Goal: Transaction & Acquisition: Purchase product/service

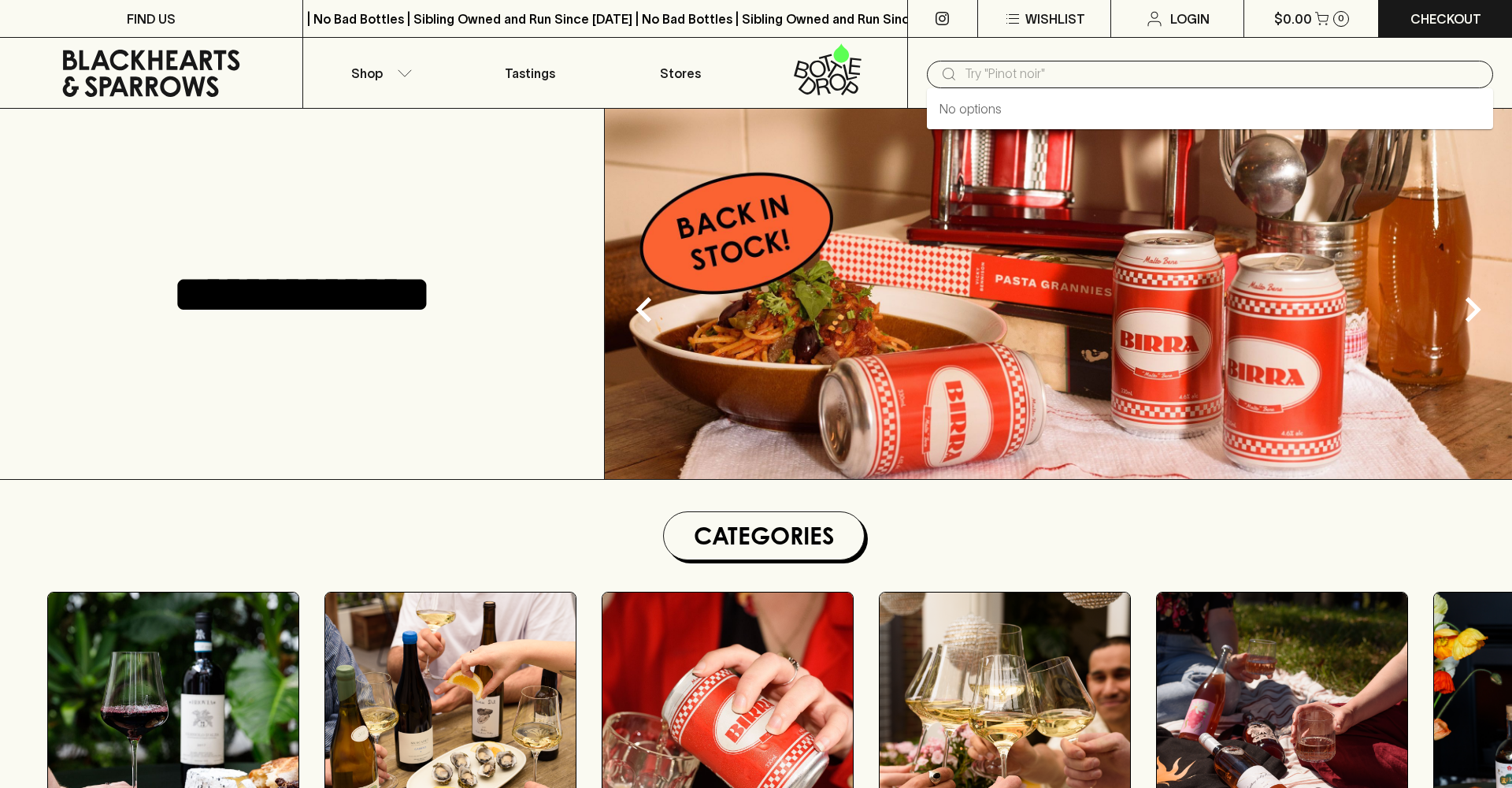
click at [1039, 86] on div "​" at bounding box center [1210, 75] width 566 height 28
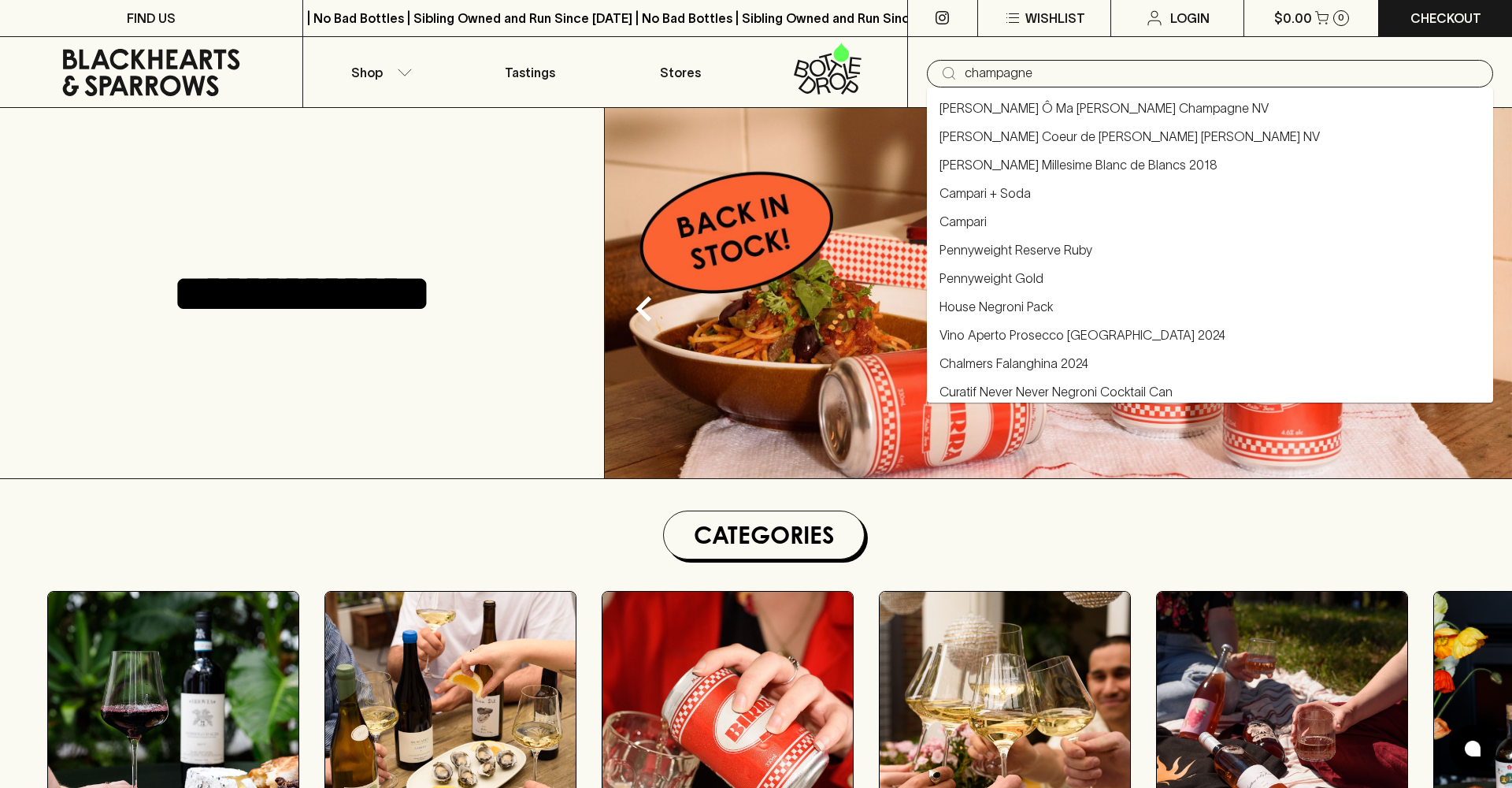
type input "champagne"
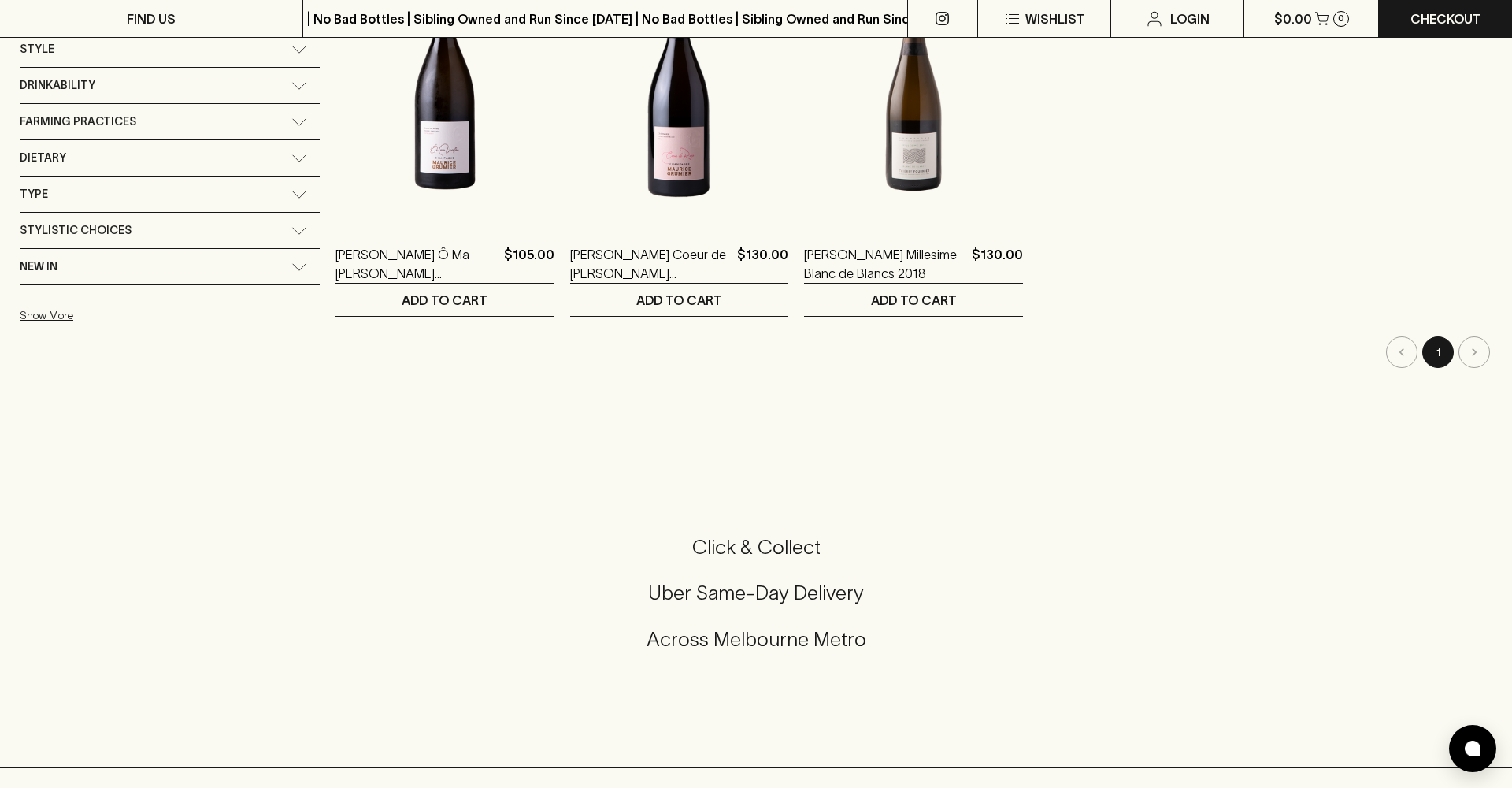
scroll to position [317, 0]
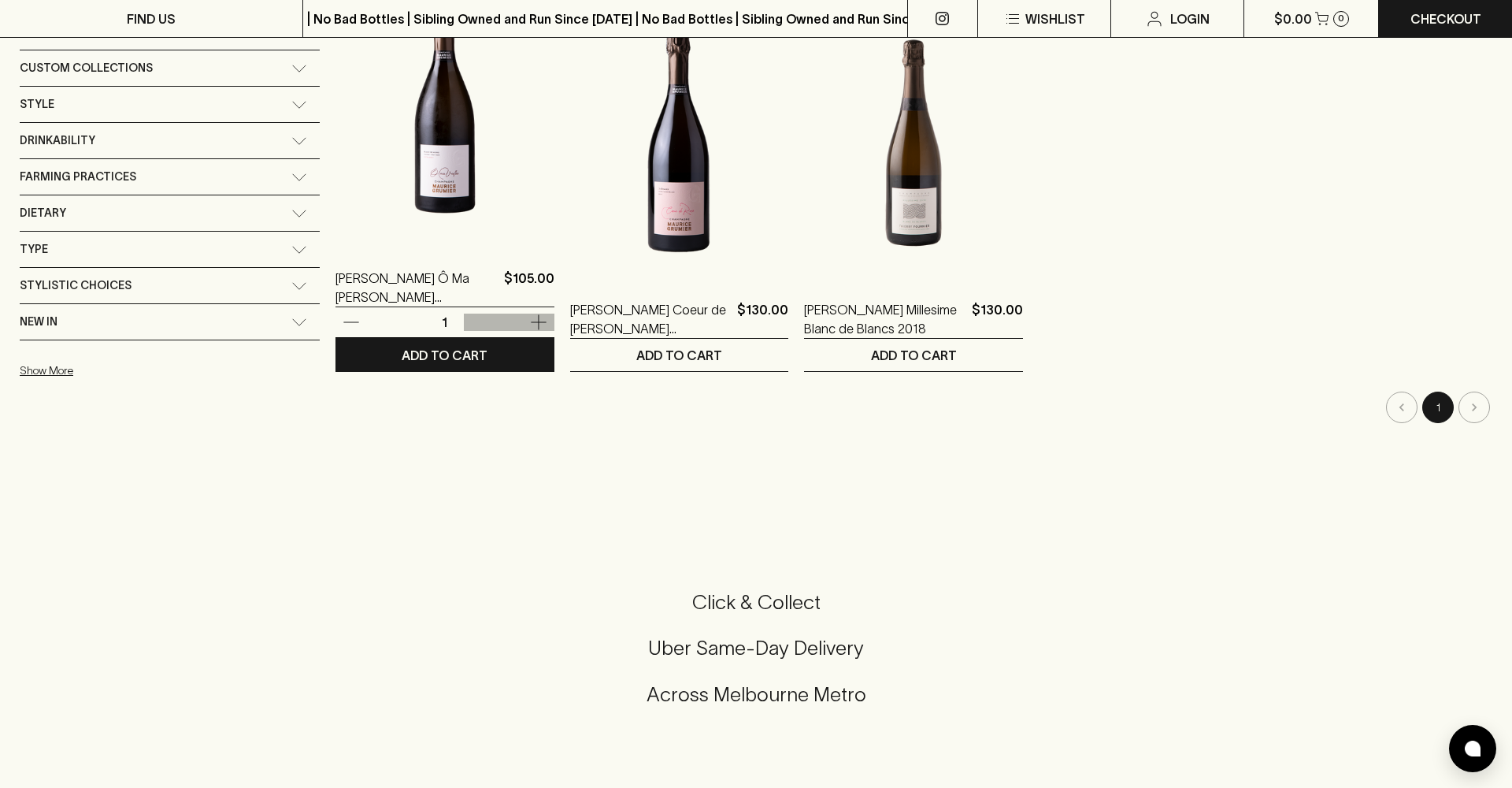
click at [529, 327] on icon "button" at bounding box center [538, 322] width 19 height 19
click at [455, 345] on button "ADD TO CART" at bounding box center [445, 355] width 219 height 32
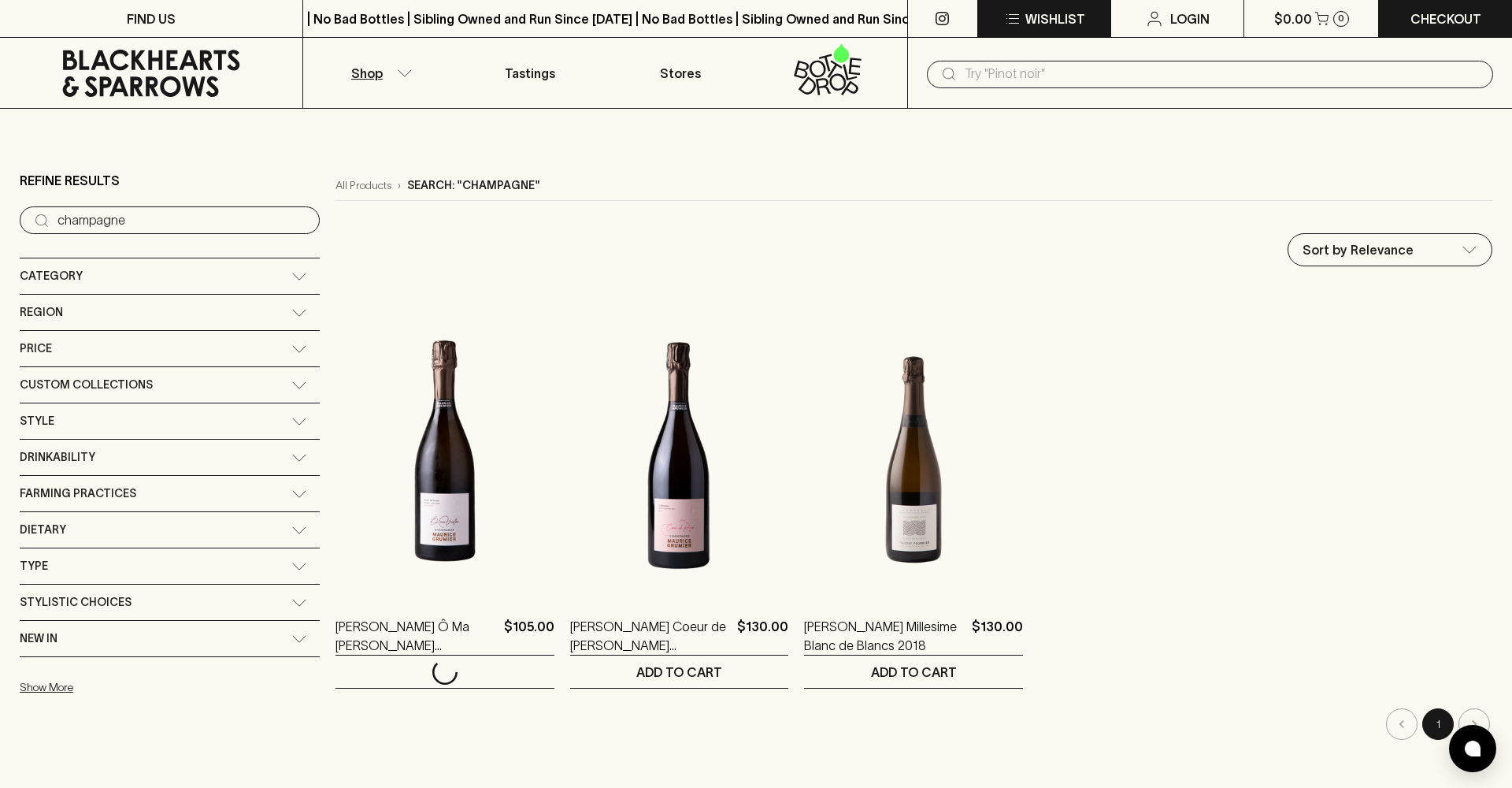
scroll to position [0, 0]
click at [1055, 86] on input "text" at bounding box center [1223, 74] width 516 height 25
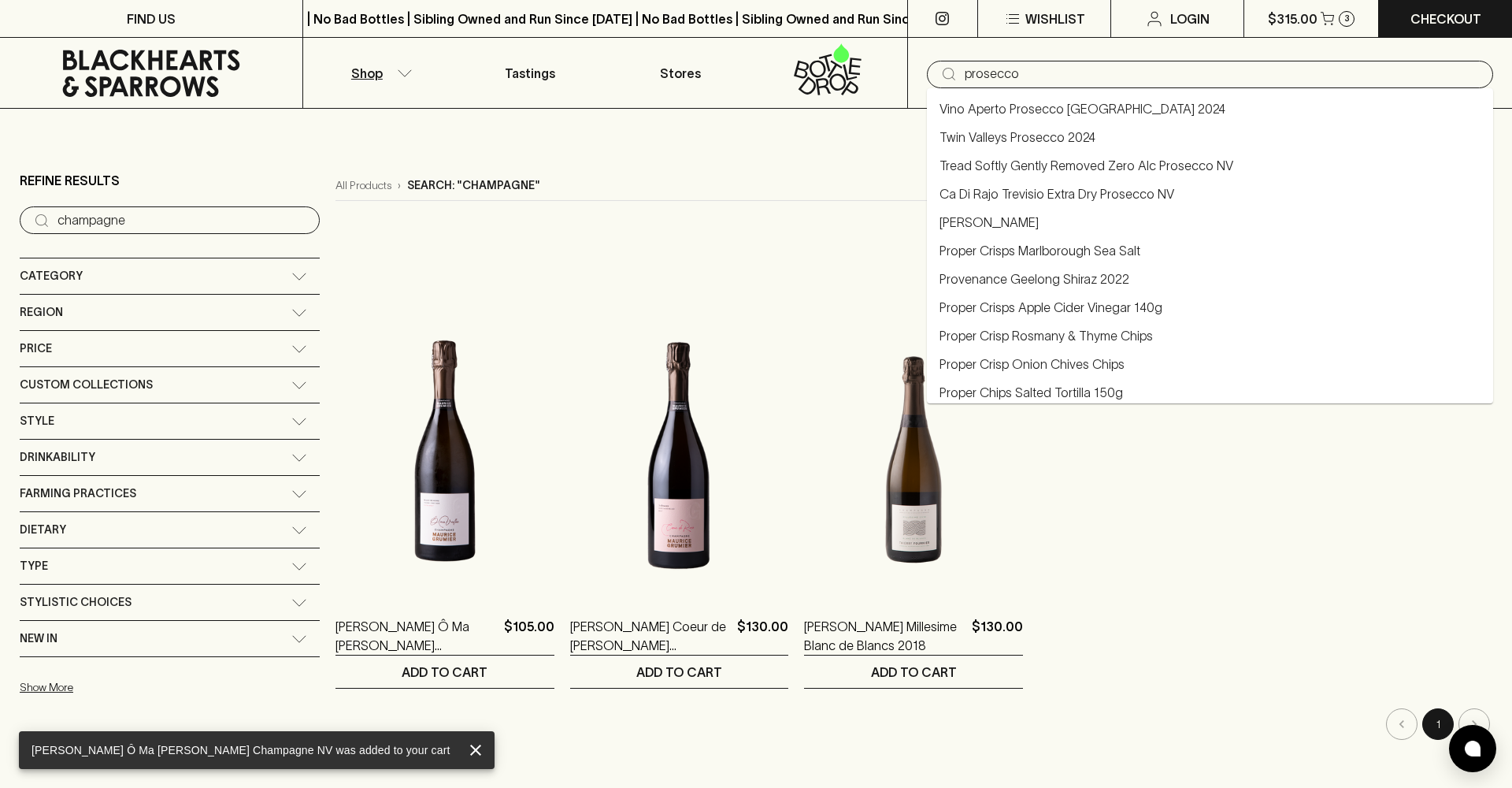
type input "prosecco"
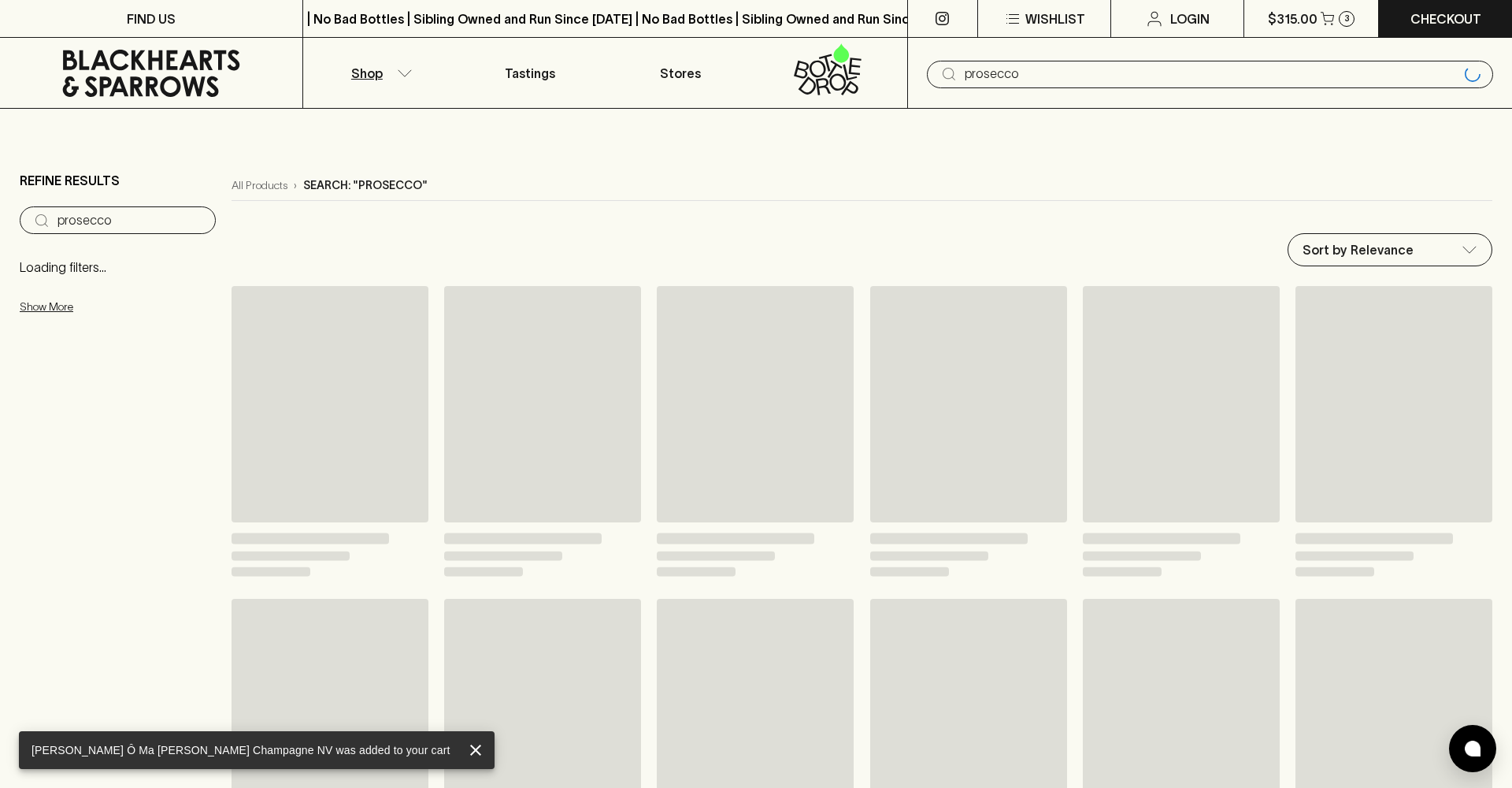
type input "prosecco"
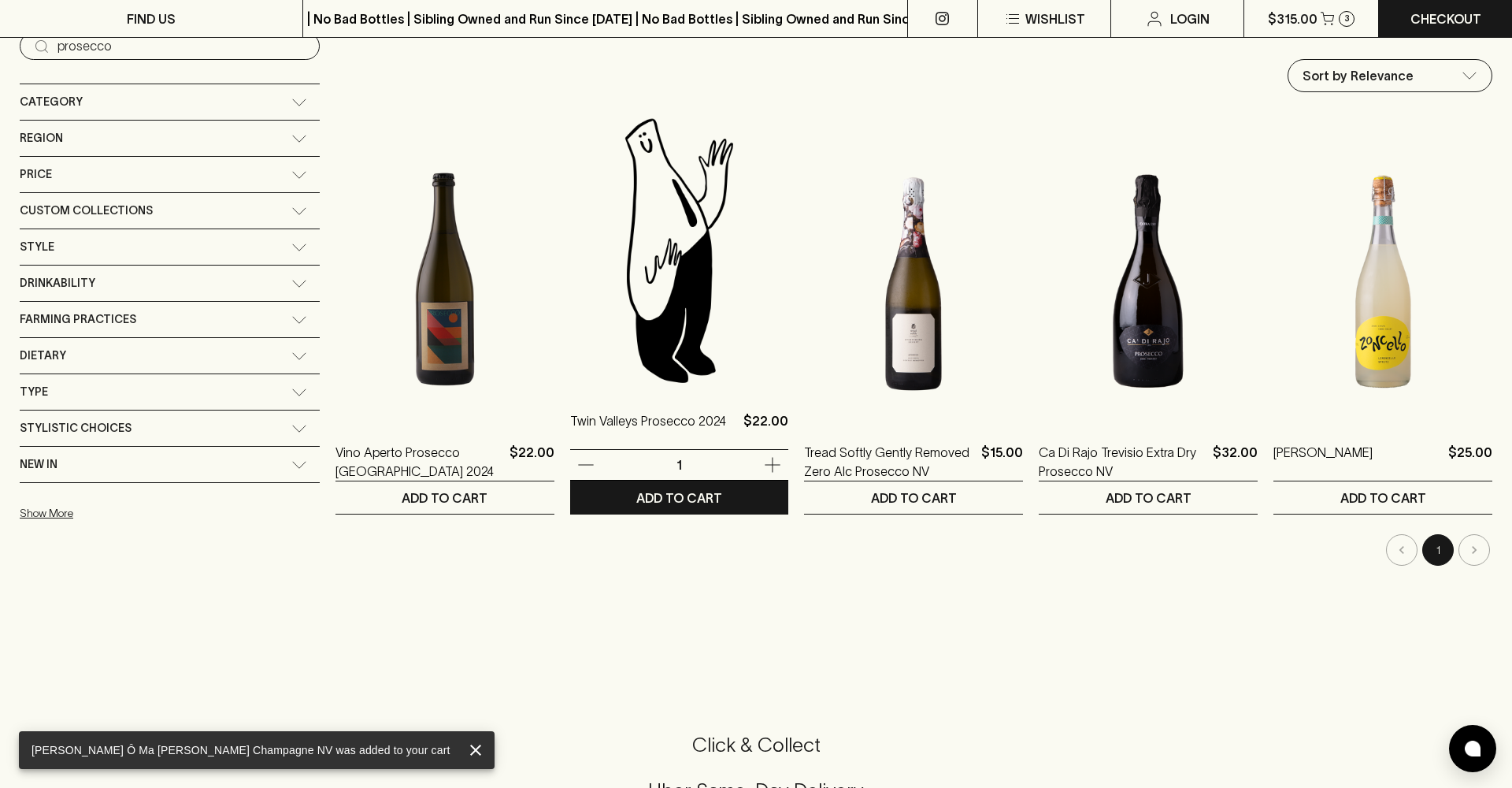
scroll to position [185, 0]
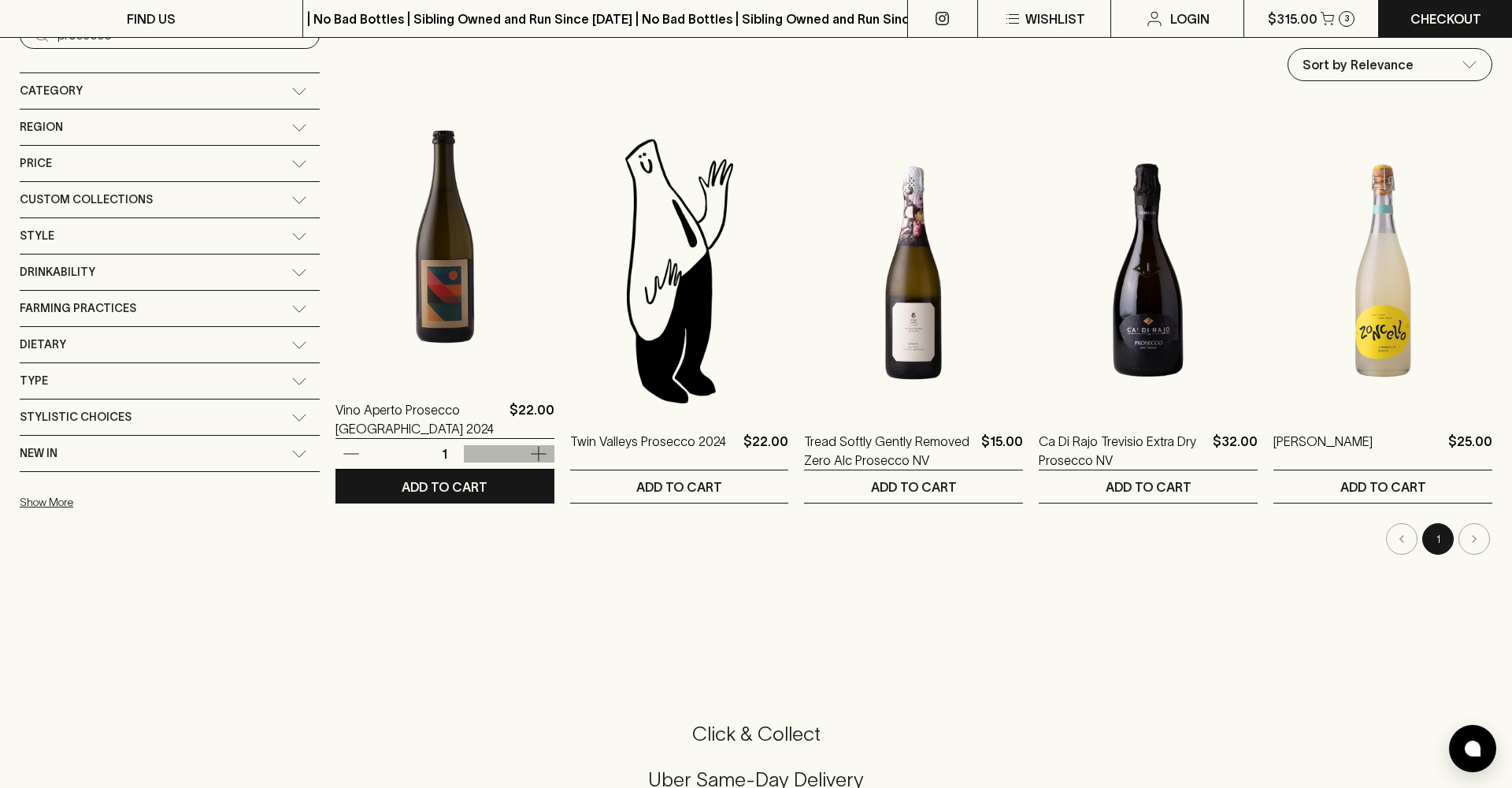
click at [529, 455] on icon "button" at bounding box center [538, 453] width 19 height 19
click at [452, 485] on button "ADD TO CART" at bounding box center [445, 486] width 219 height 32
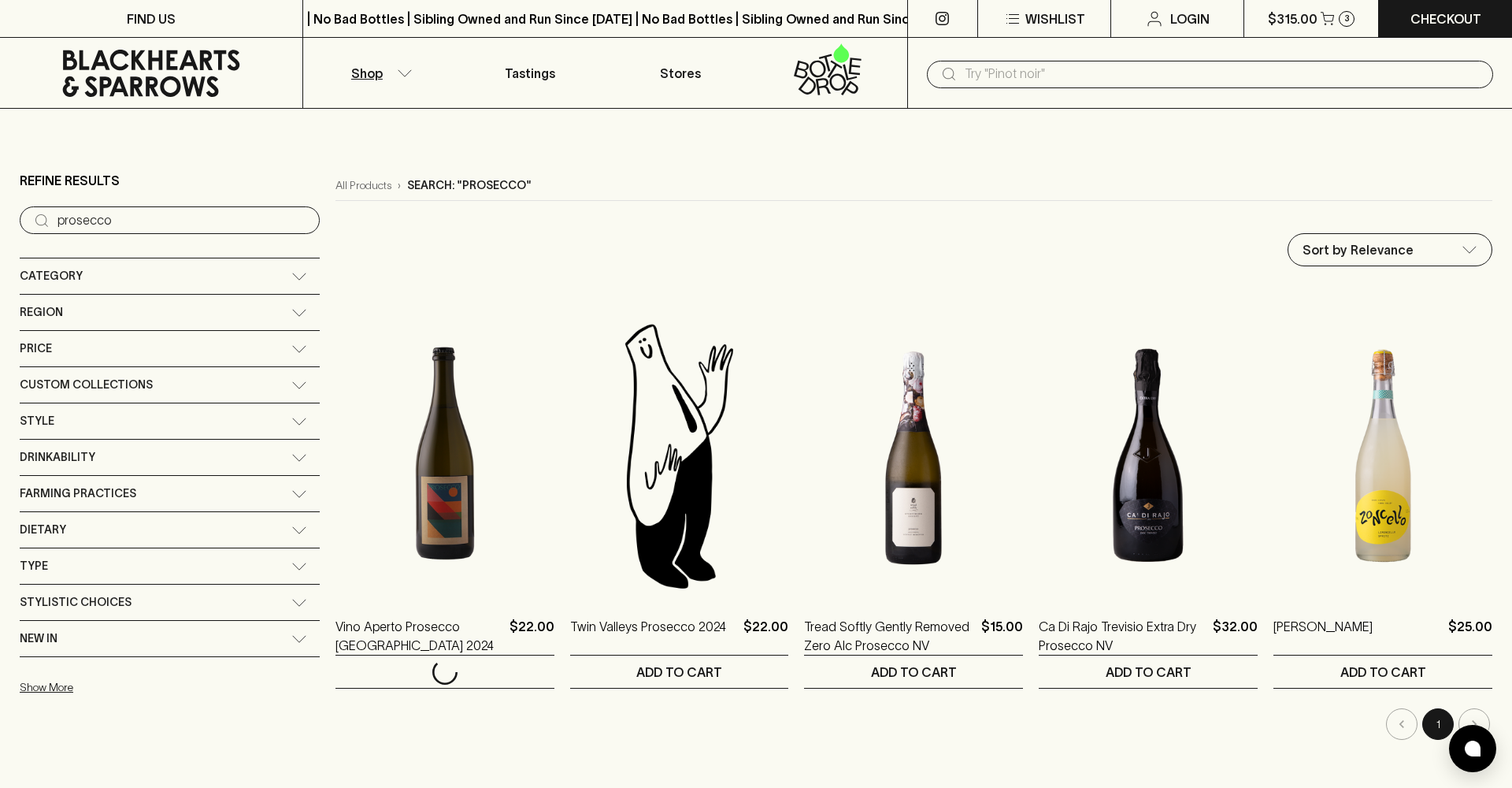
scroll to position [0, 0]
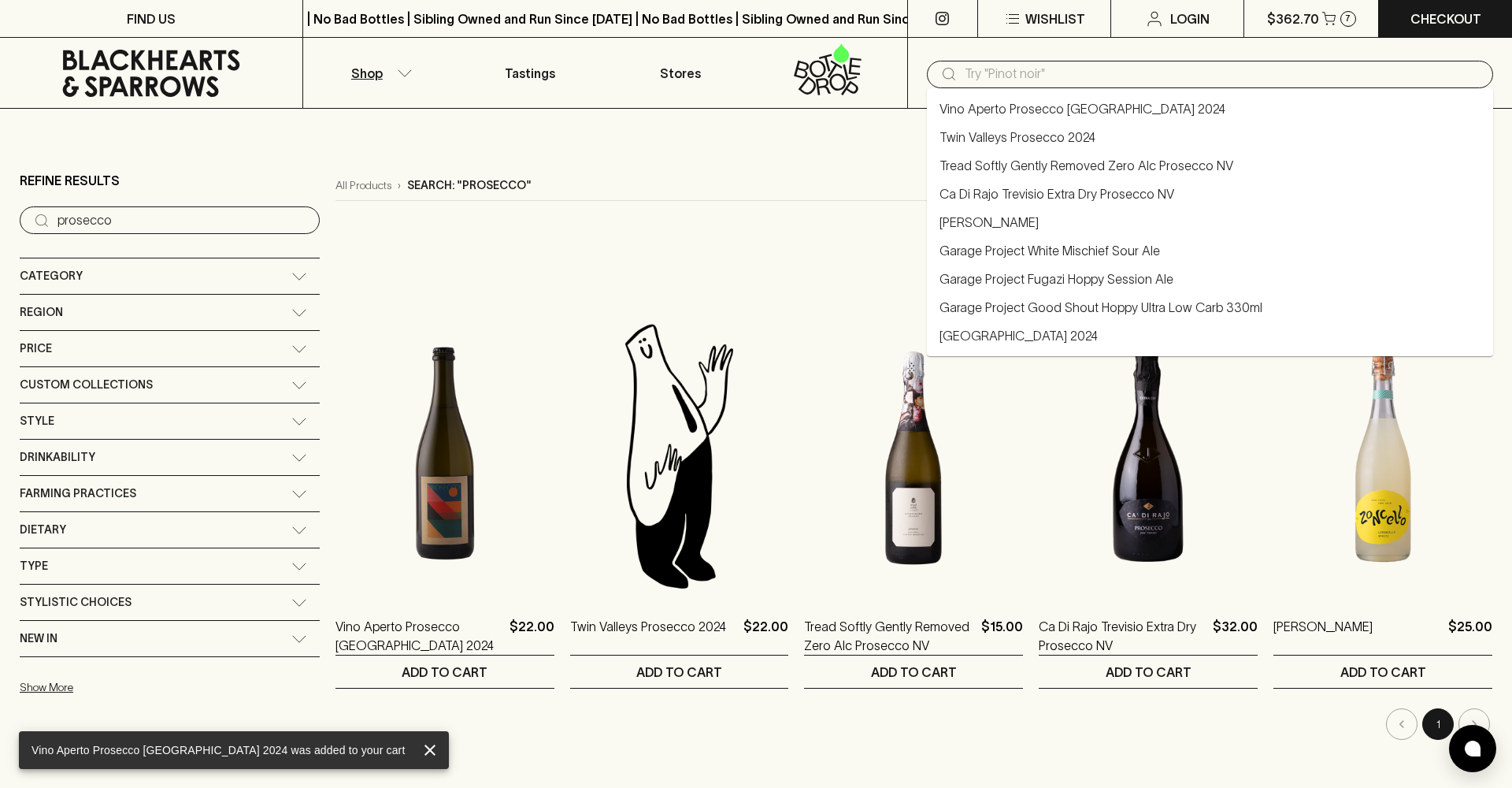
click at [1055, 80] on input "text" at bounding box center [1223, 74] width 516 height 25
click at [404, 68] on button "Shop" at bounding box center [378, 73] width 151 height 70
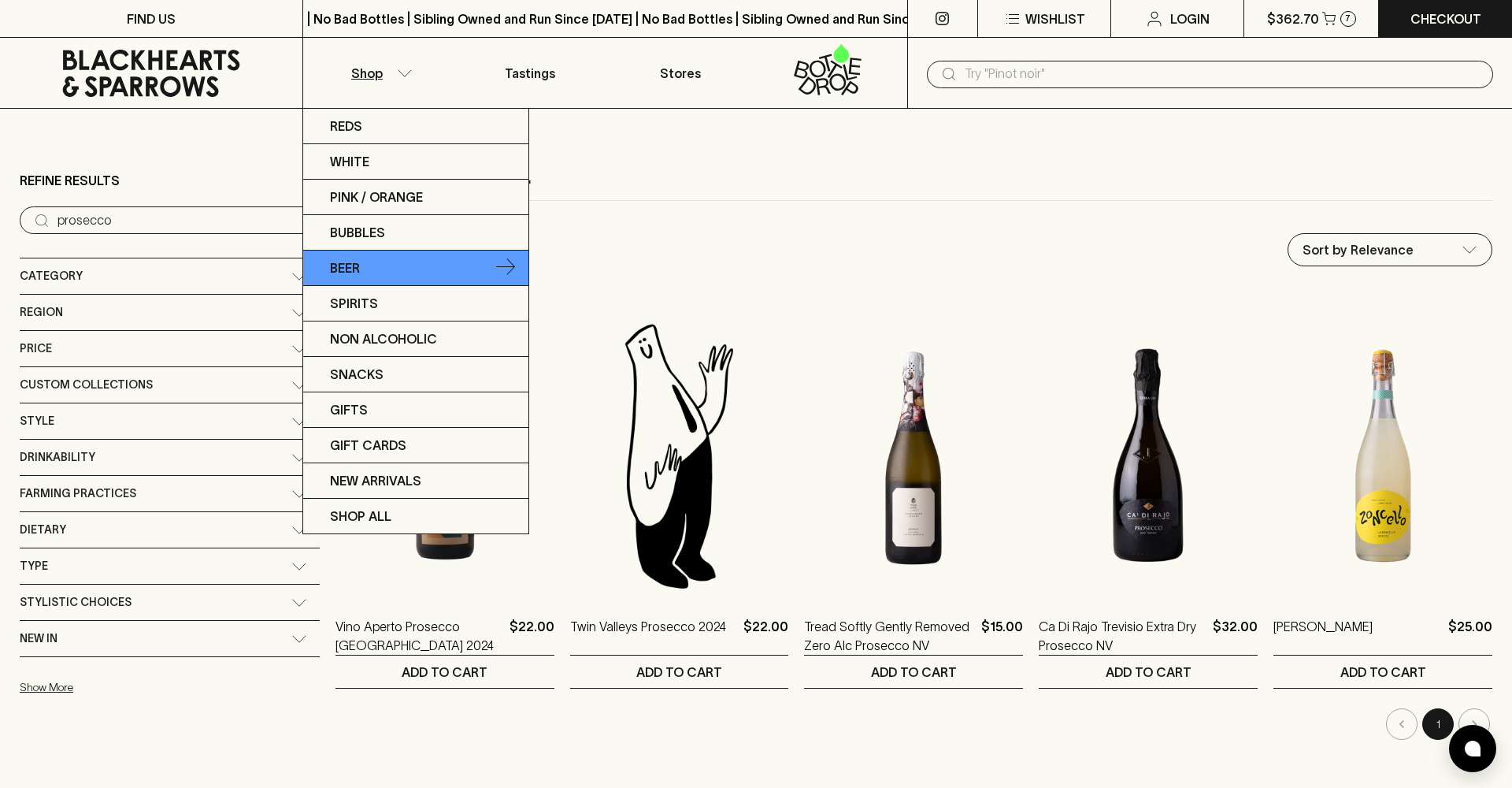
click at [401, 265] on link "Beer" at bounding box center [415, 268] width 225 height 36
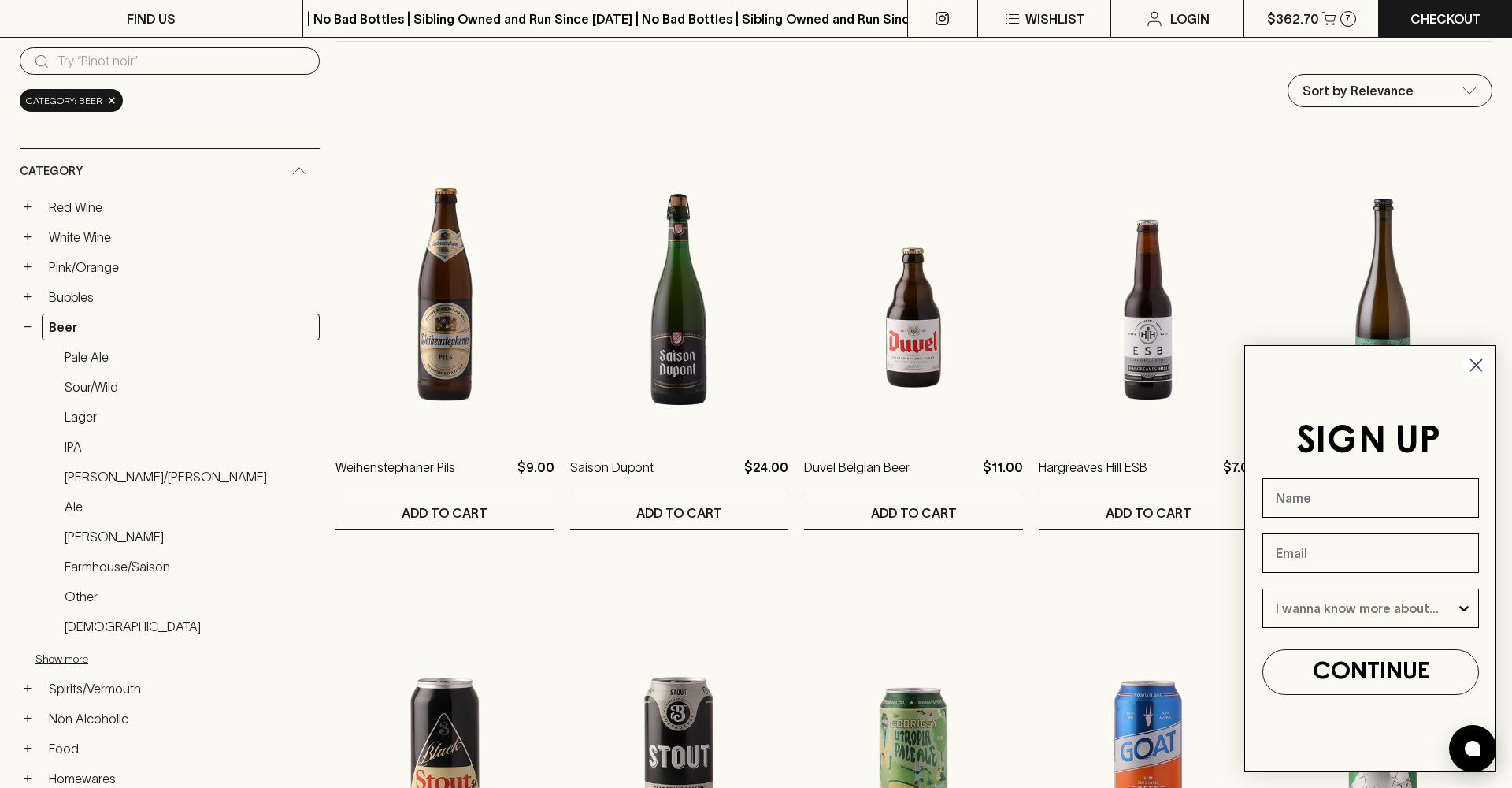
scroll to position [161, 0]
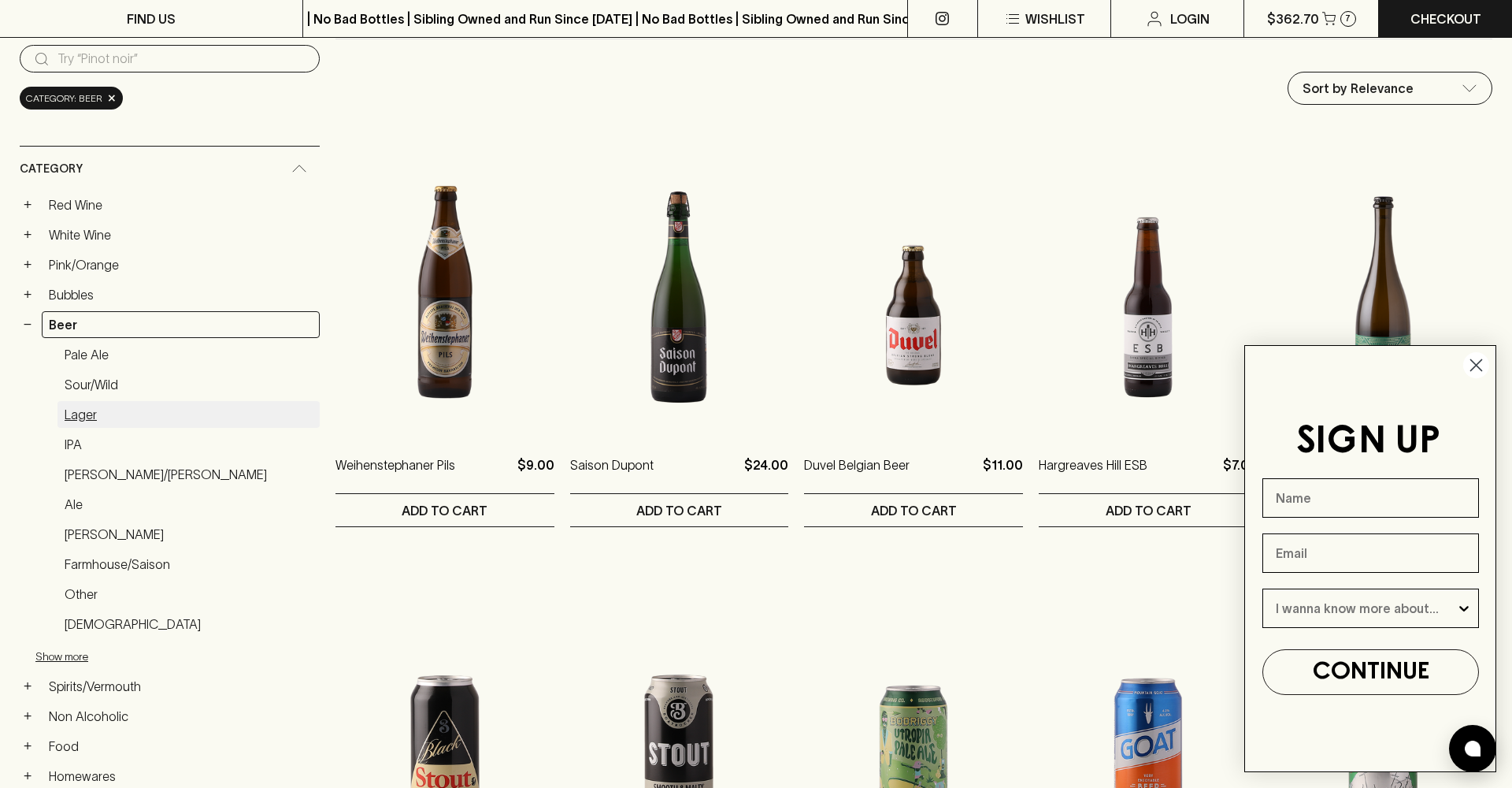
click at [76, 410] on link "Lager" at bounding box center [188, 413] width 262 height 27
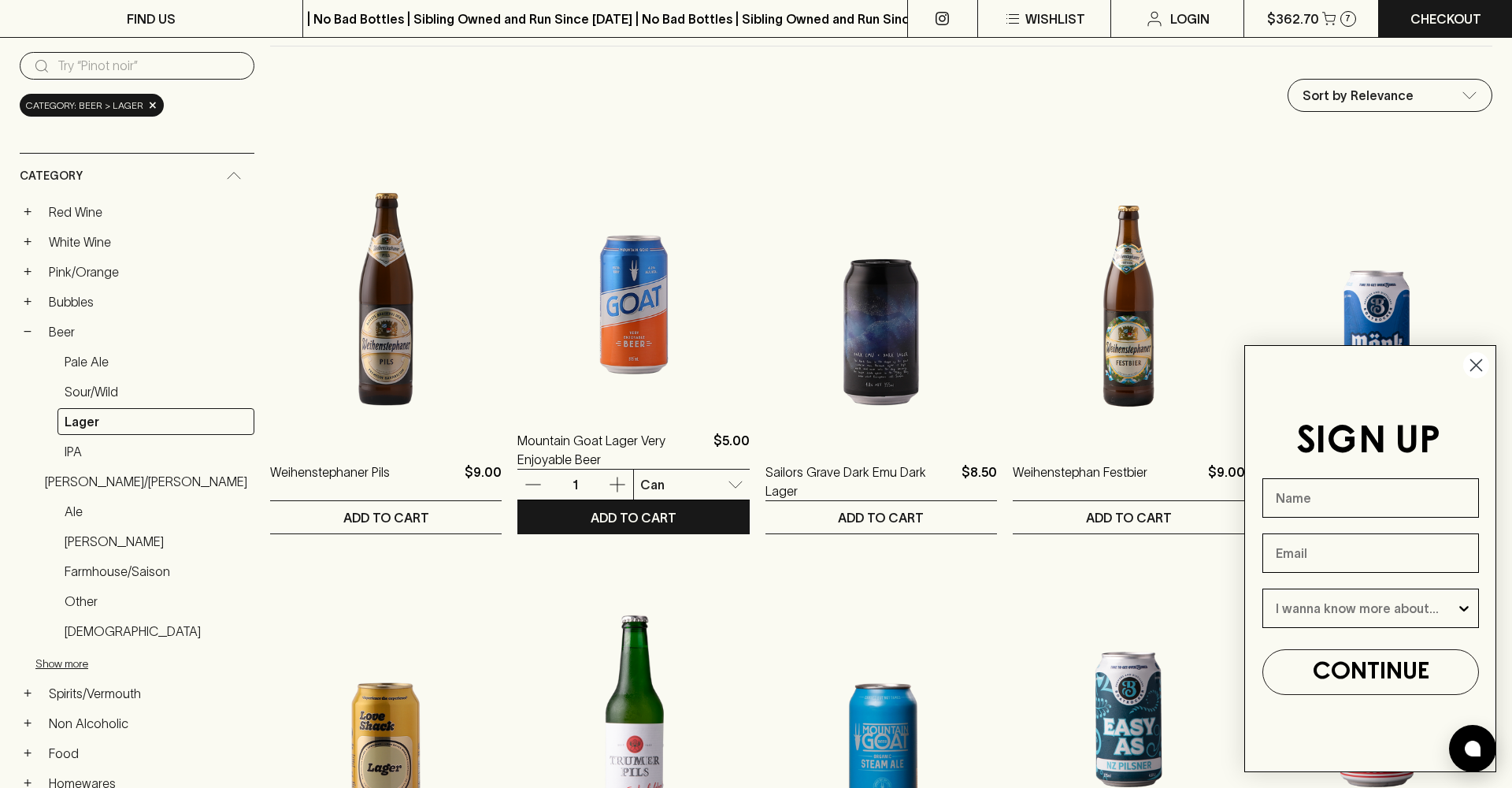
scroll to position [148, 0]
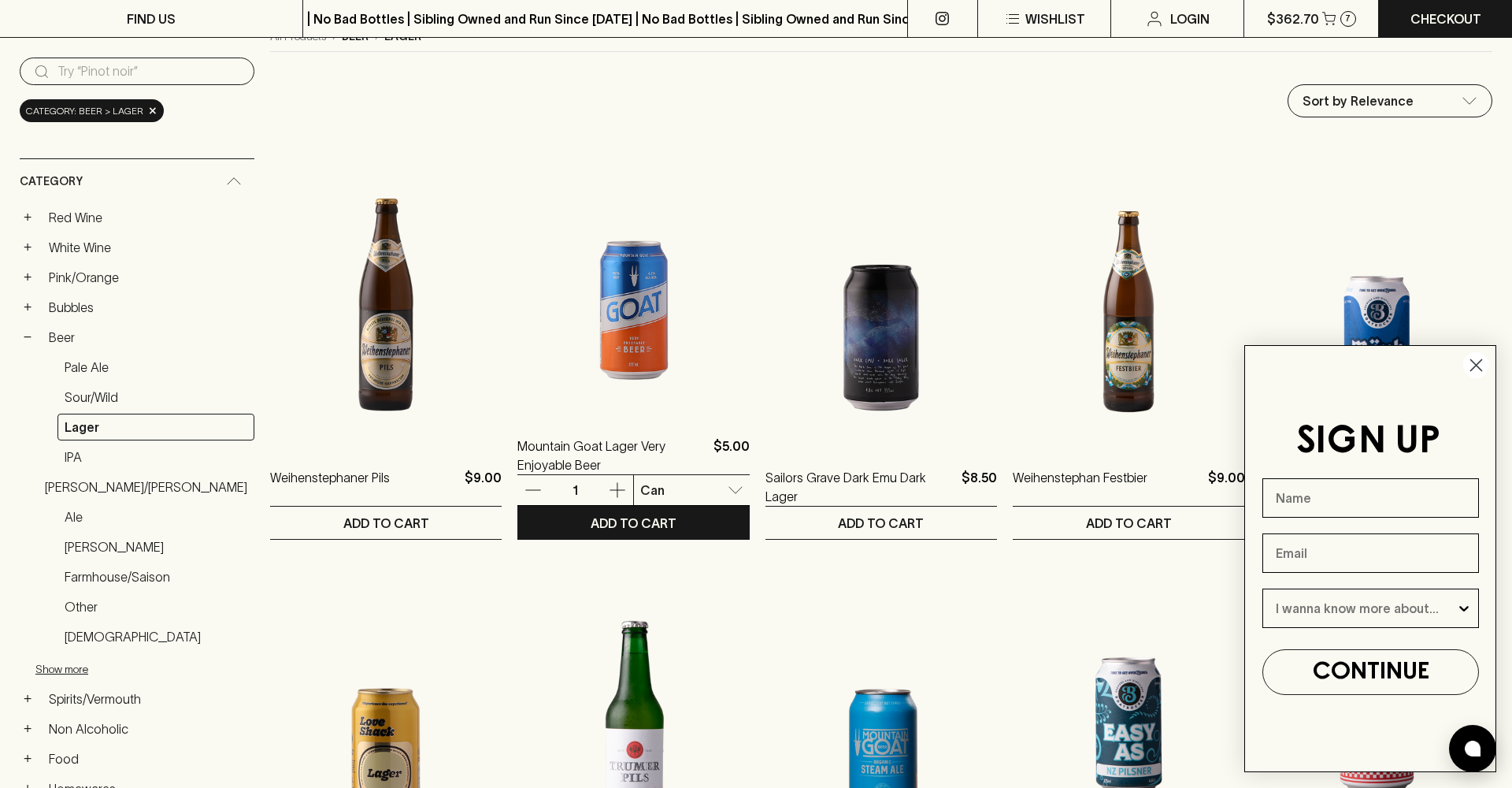
click at [679, 553] on li "6 Pack" at bounding box center [674, 548] width 119 height 28
type input "1"
drag, startPoint x: 597, startPoint y: 491, endPoint x: 603, endPoint y: 501, distance: 11.7
click at [608, 493] on icon "button" at bounding box center [617, 489] width 19 height 19
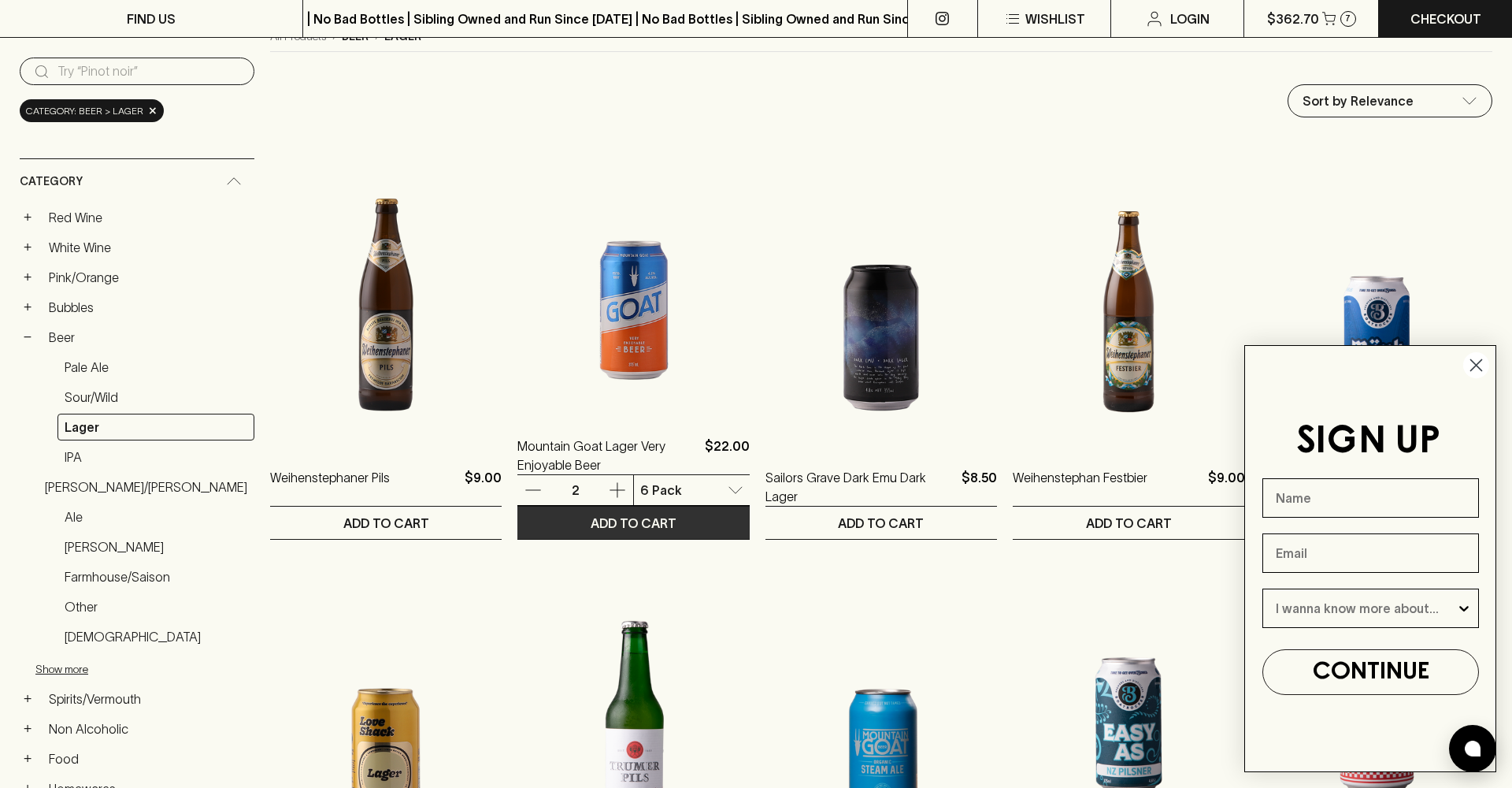
click at [613, 517] on p "ADD TO CART" at bounding box center [633, 523] width 86 height 19
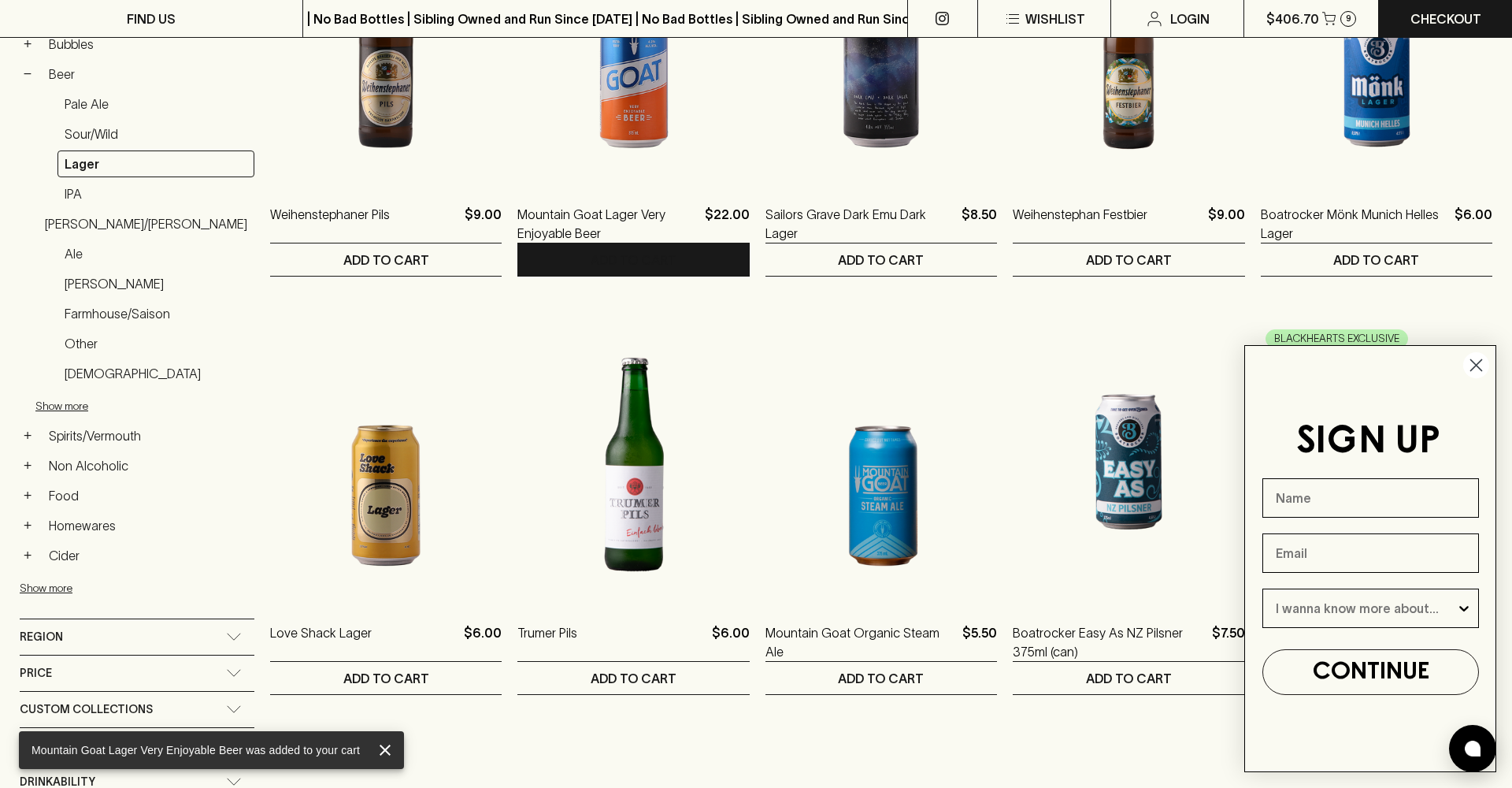
scroll to position [402, 0]
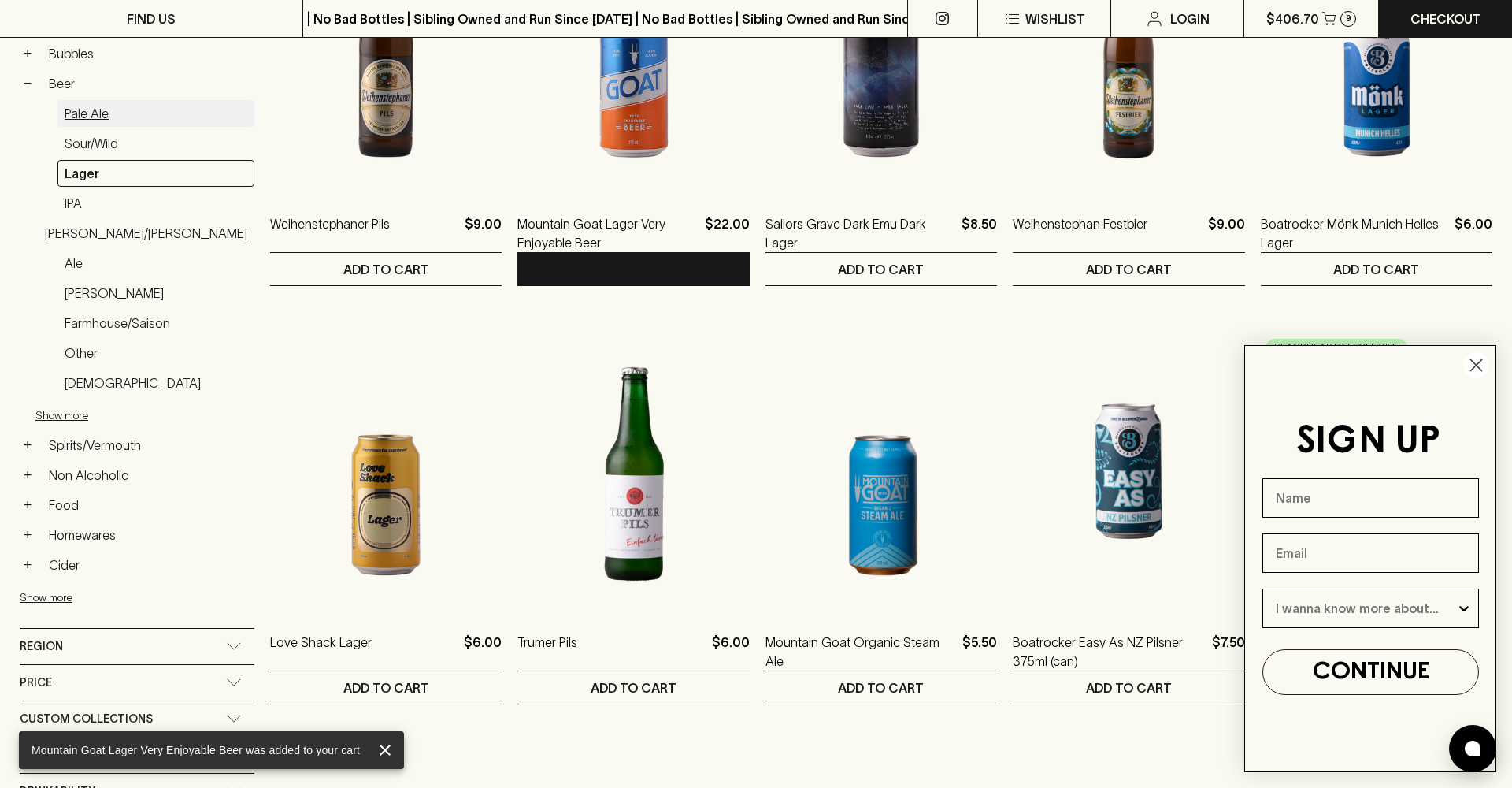
click at [94, 113] on link "Pale Ale" at bounding box center [156, 113] width 197 height 27
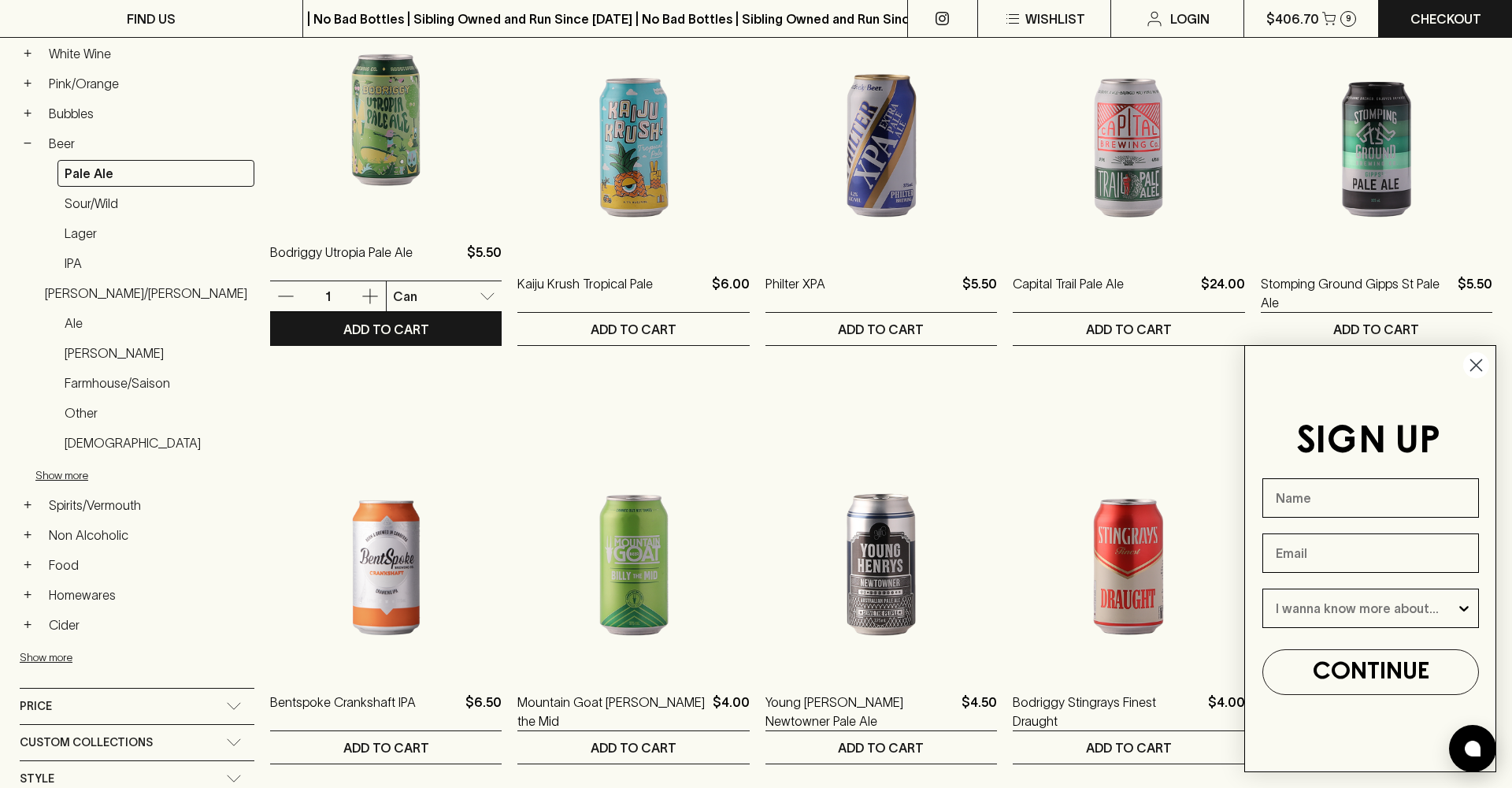
scroll to position [347, 0]
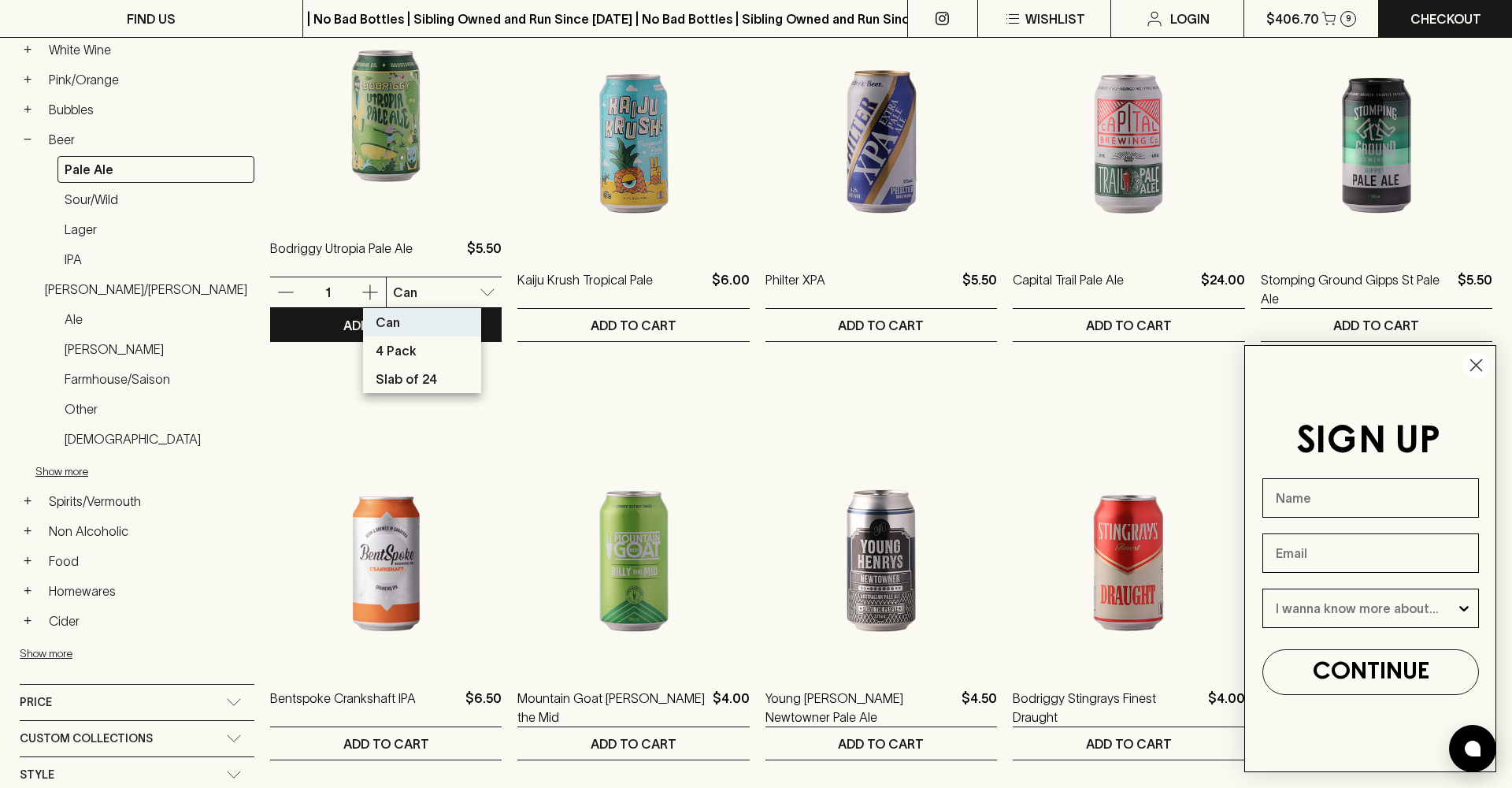
click at [406, 360] on p "4 Pack" at bounding box center [395, 356] width 41 height 19
type input "1"
click at [361, 288] on icon "button" at bounding box center [370, 292] width 19 height 19
click at [375, 336] on button "ADD TO CART" at bounding box center [385, 325] width 231 height 32
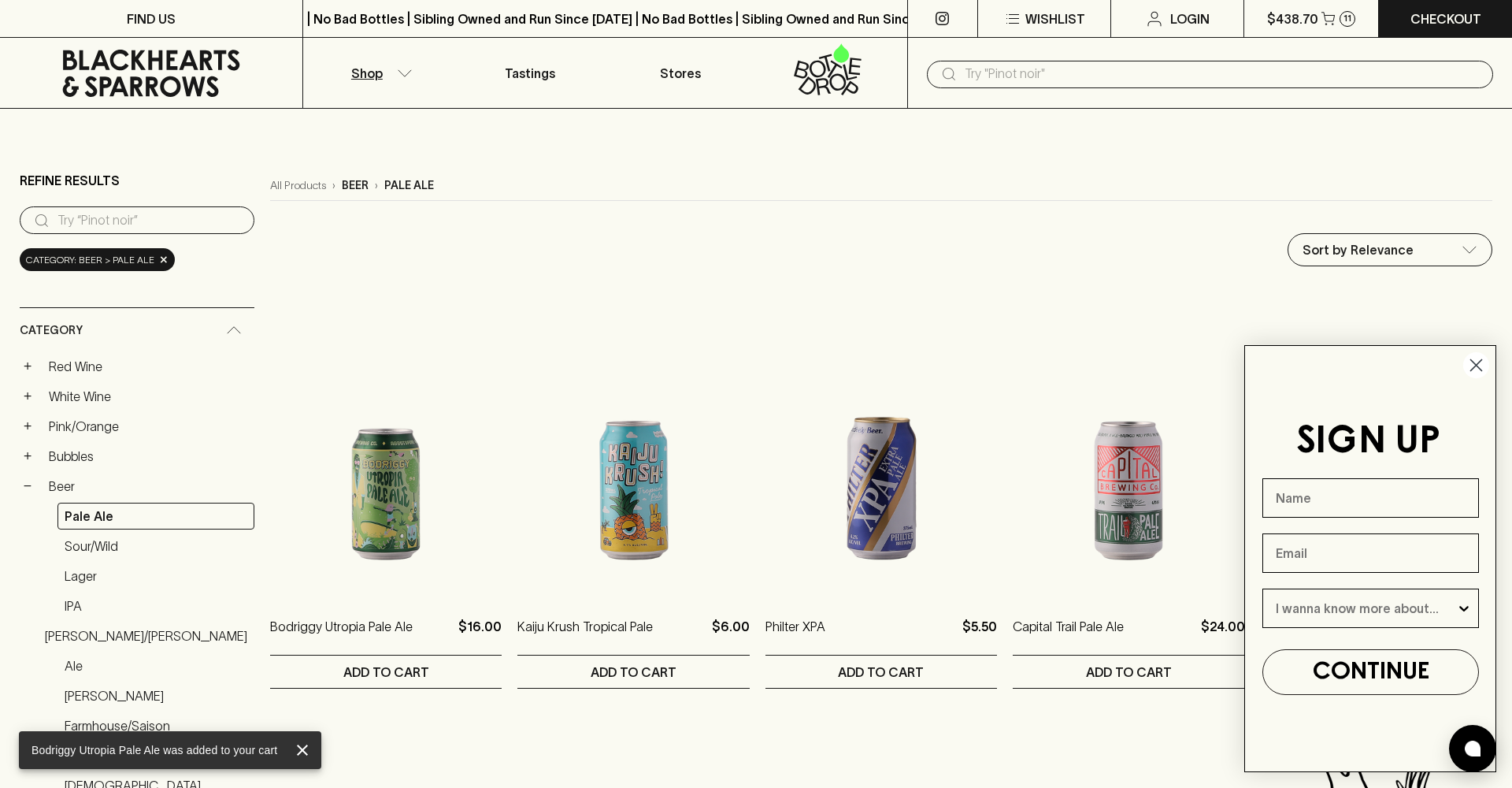
scroll to position [0, 0]
click at [414, 81] on button "Shop" at bounding box center [378, 73] width 151 height 70
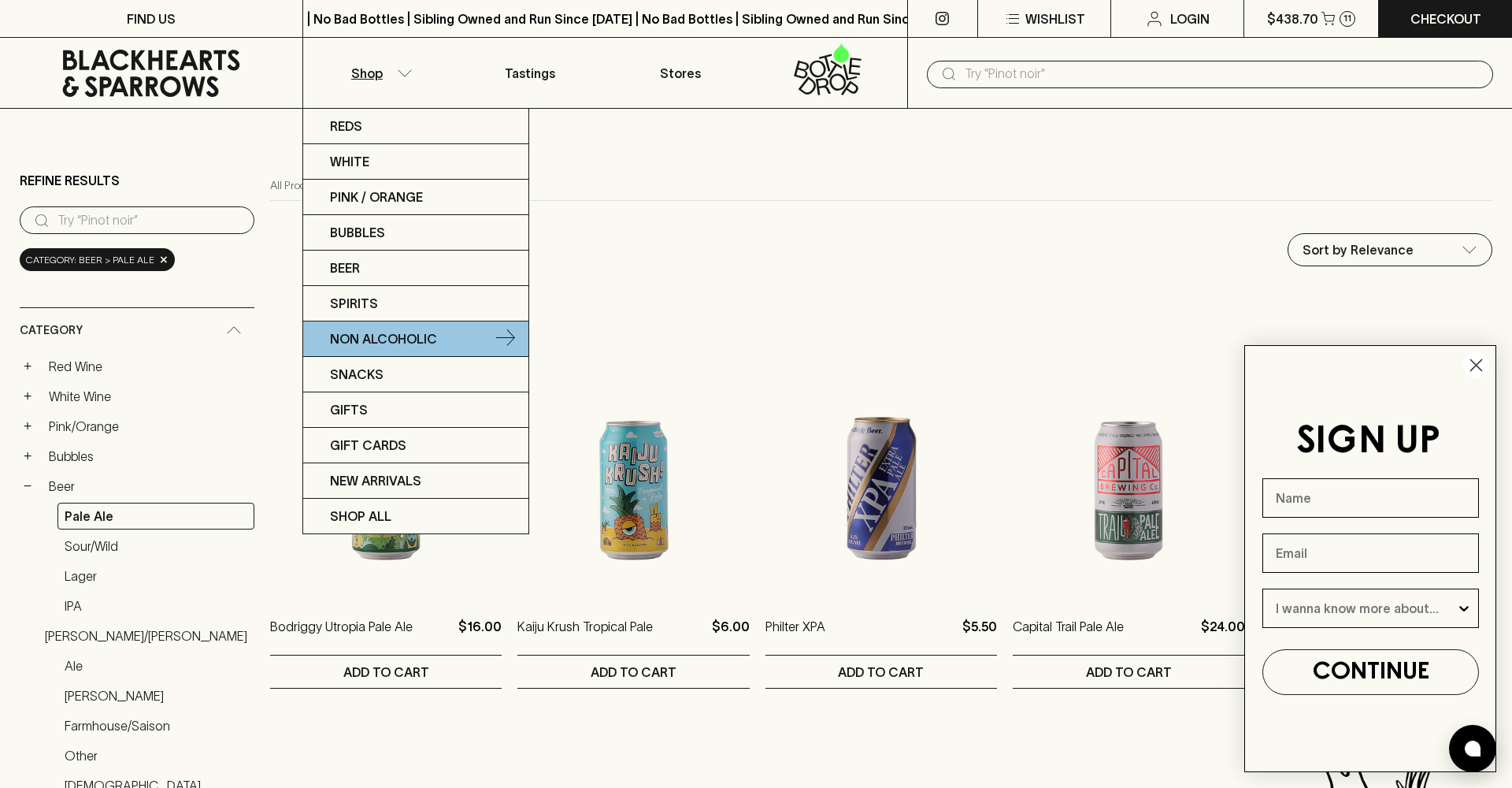
click at [402, 341] on p "Non Alcoholic" at bounding box center [383, 339] width 108 height 19
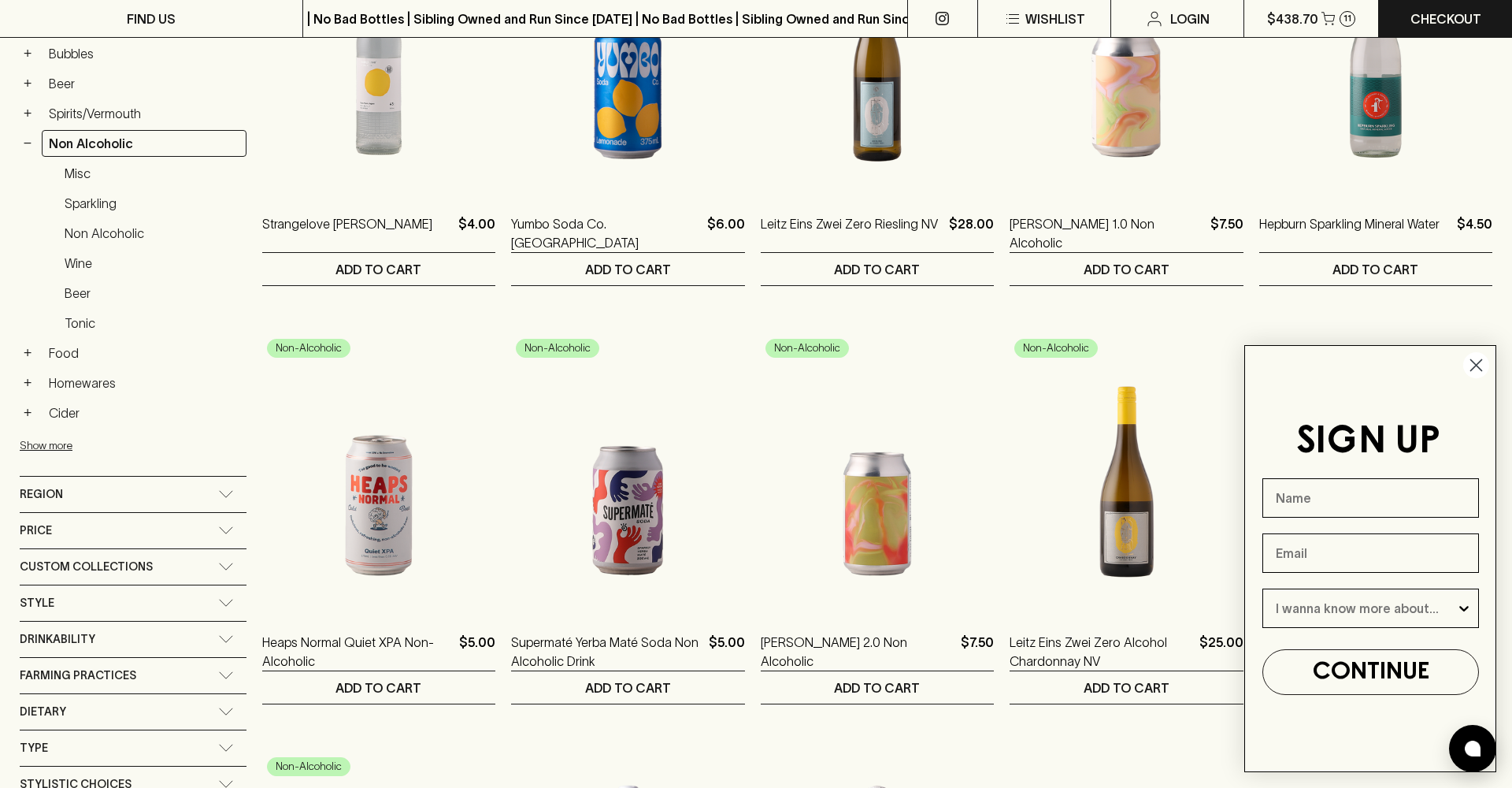
scroll to position [403, 0]
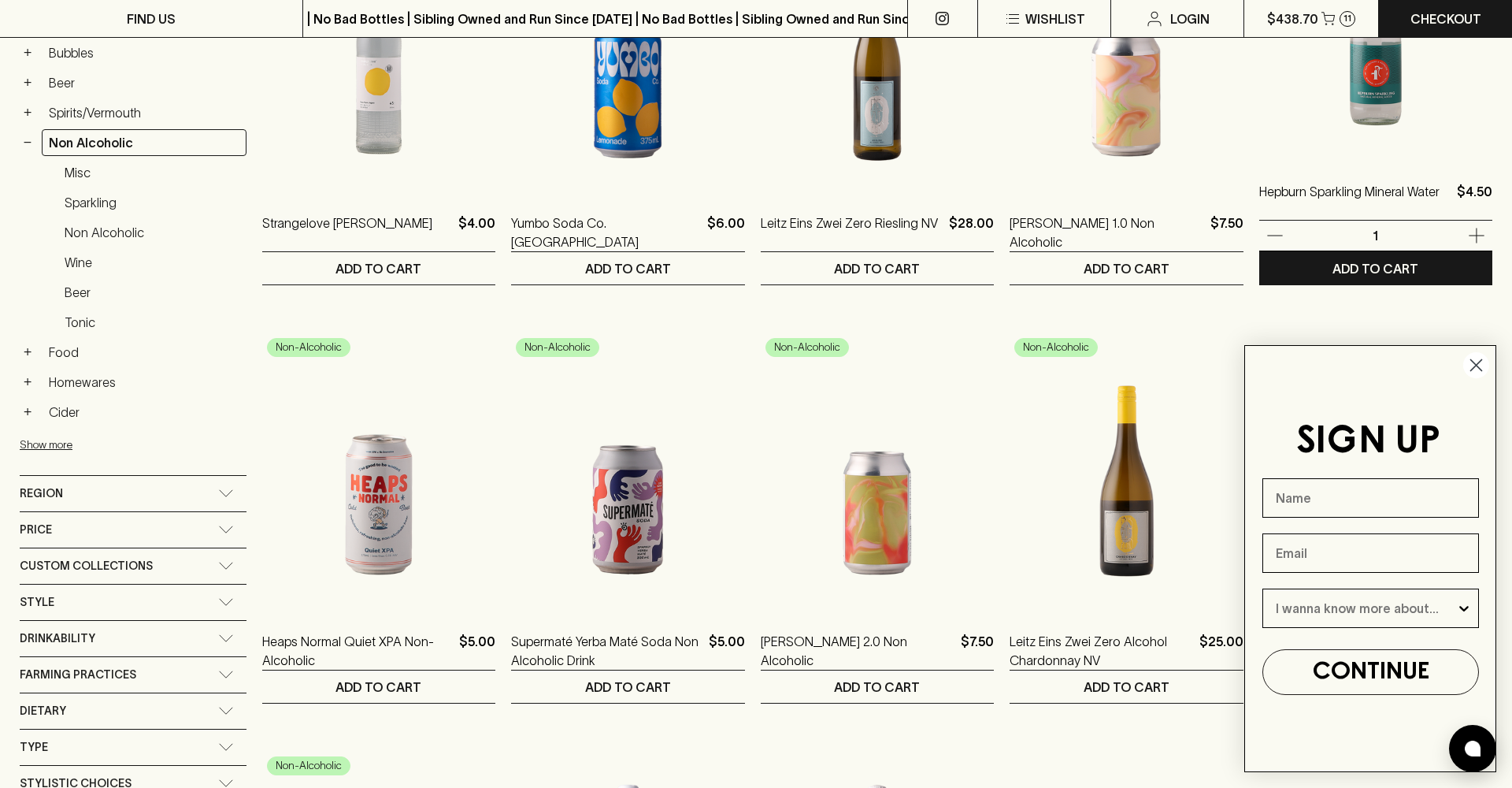
click at [1472, 232] on icon "button" at bounding box center [1476, 235] width 19 height 19
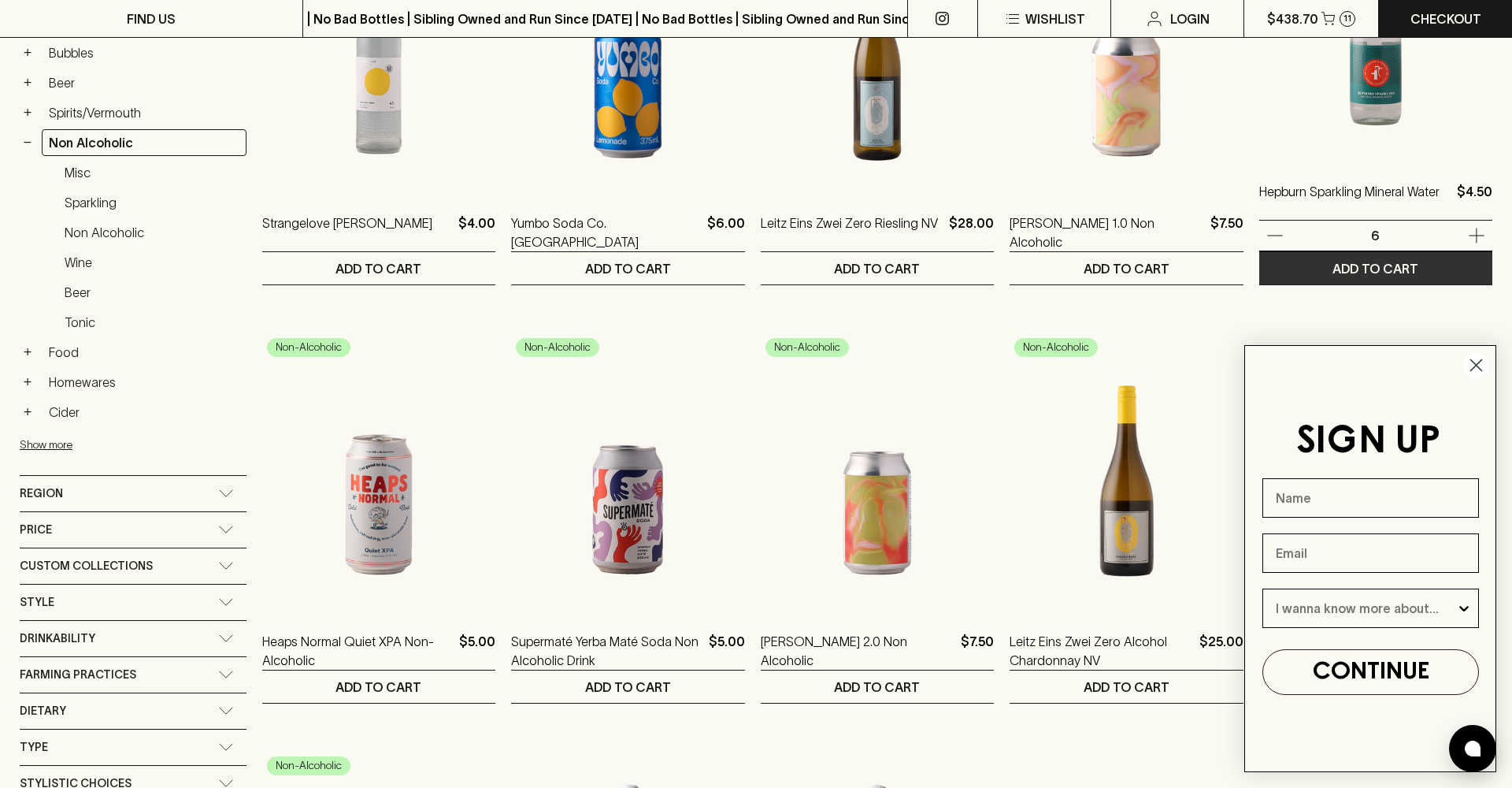
drag, startPoint x: 1278, startPoint y: 239, endPoint x: 1291, endPoint y: 255, distance: 20.6
click at [1279, 239] on icon "button" at bounding box center [1275, 235] width 19 height 19
click at [1482, 269] on button "ADD TO CART" at bounding box center [1376, 268] width 233 height 32
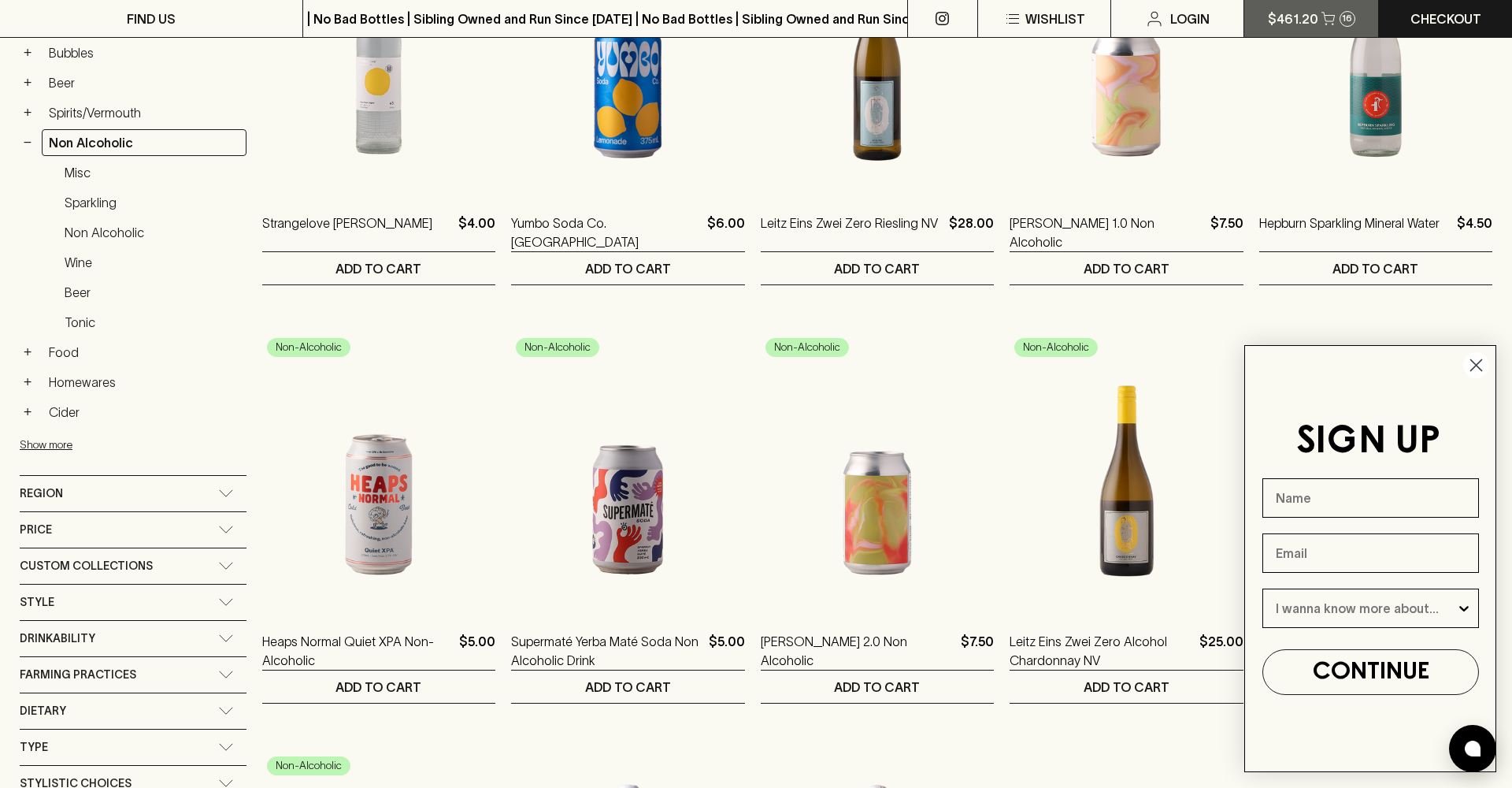
click at [1311, 24] on p "$461.20" at bounding box center [1293, 18] width 51 height 19
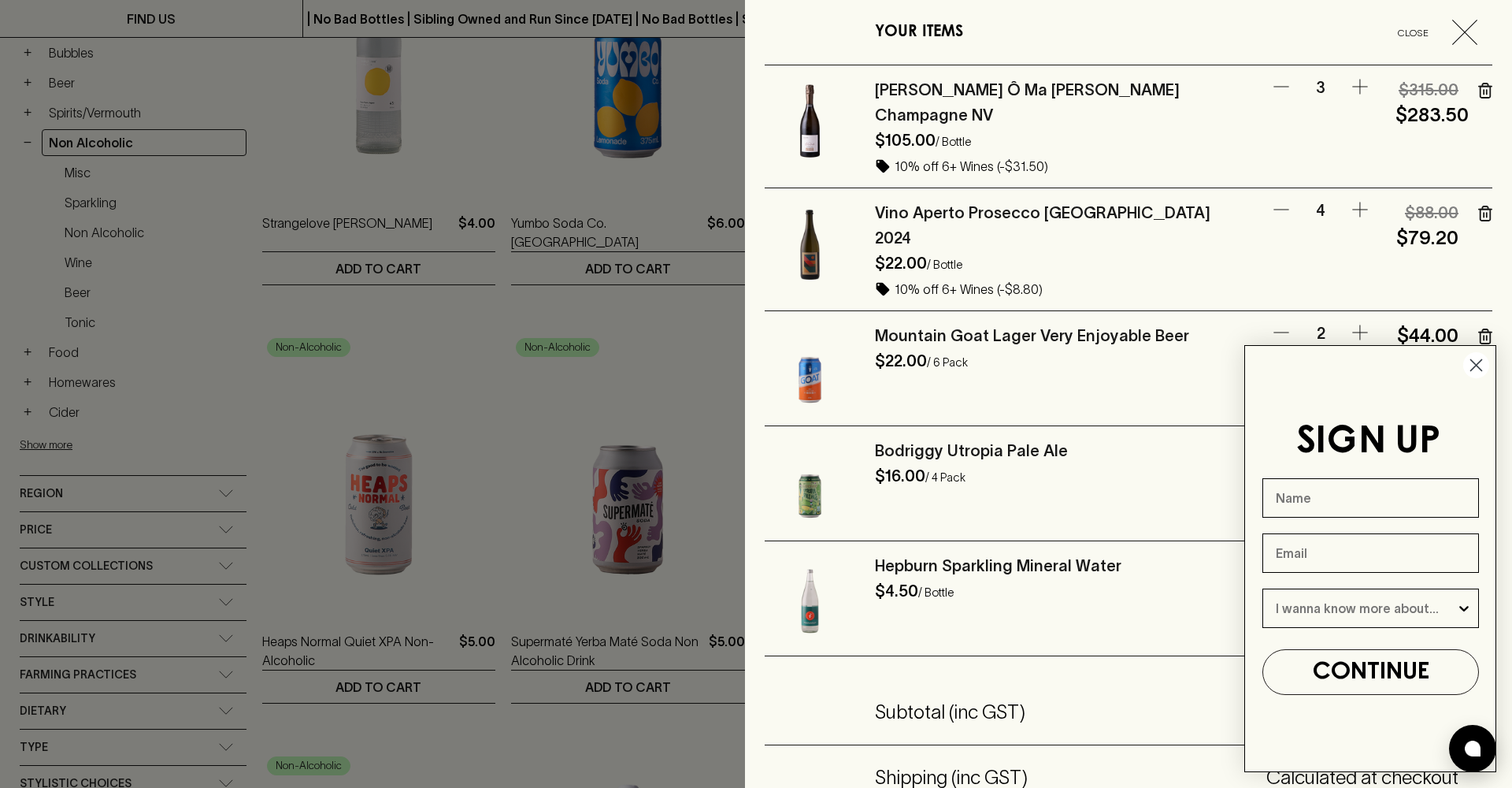
click at [1292, 200] on button "button" at bounding box center [1282, 209] width 32 height 19
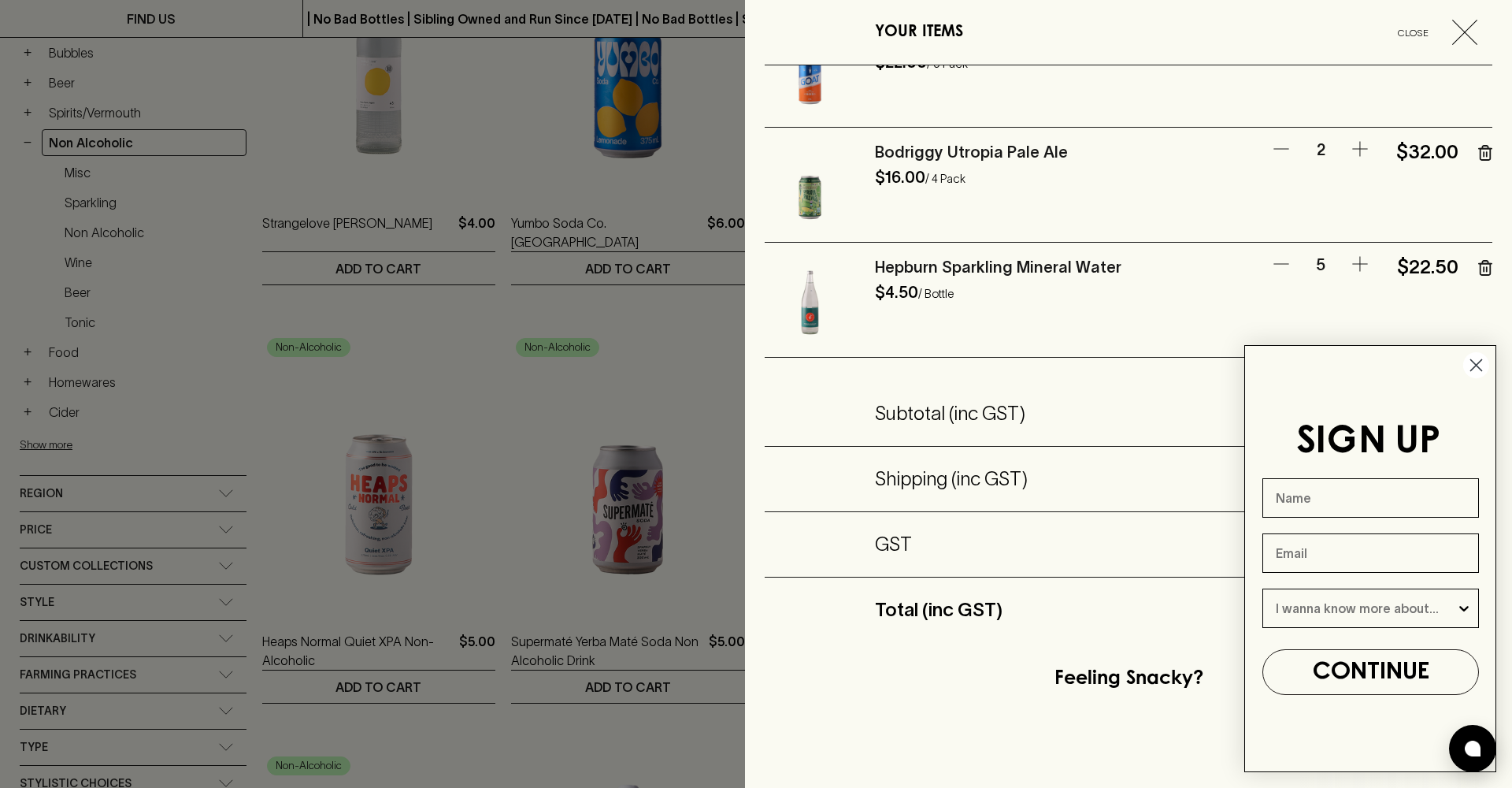
scroll to position [301, 0]
drag, startPoint x: 1466, startPoint y: 27, endPoint x: 1443, endPoint y: 31, distance: 23.3
click at [1466, 28] on icon "button" at bounding box center [1464, 32] width 25 height 25
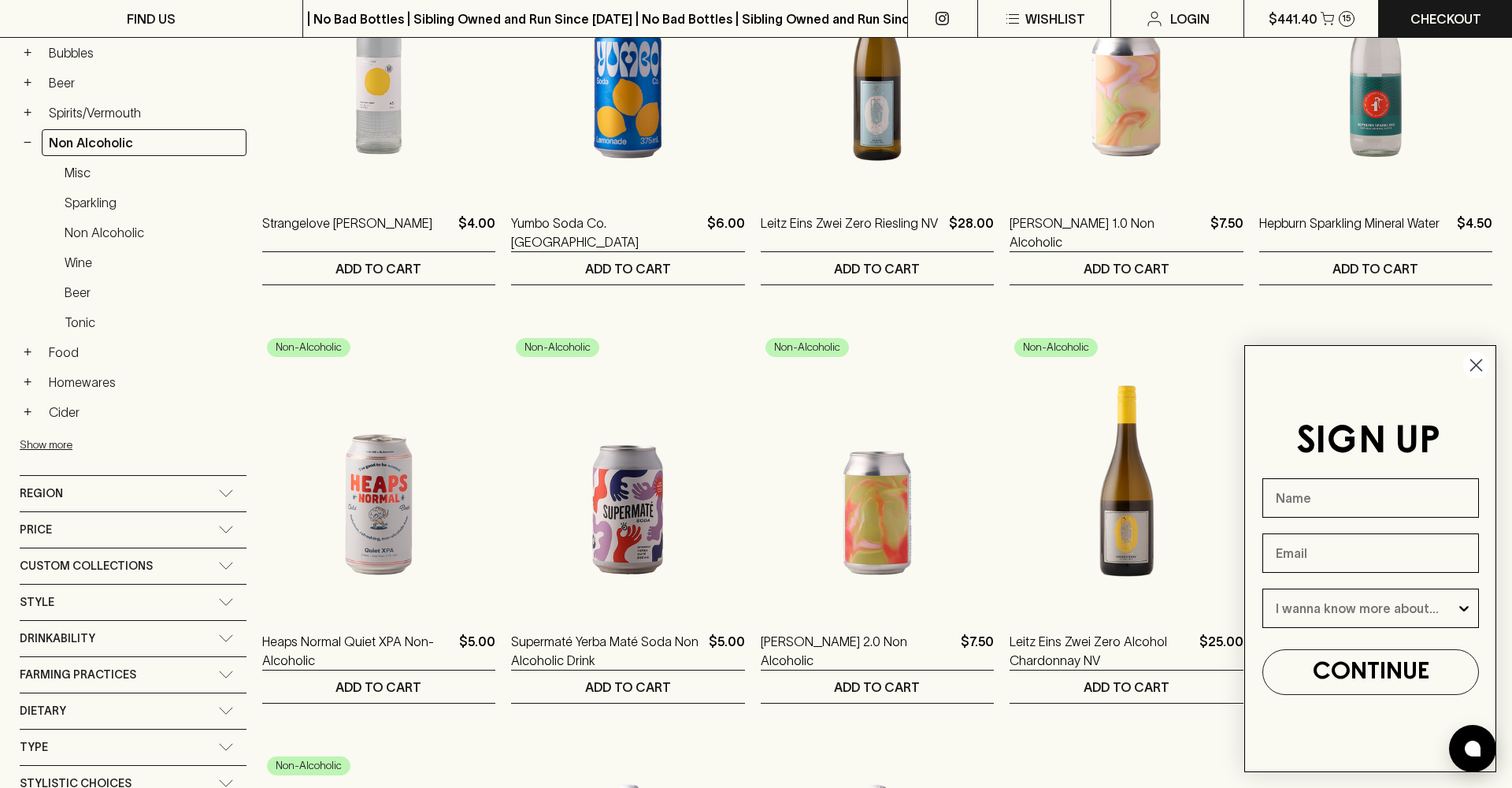
click at [1479, 360] on circle "Close dialog" at bounding box center [1476, 365] width 26 height 26
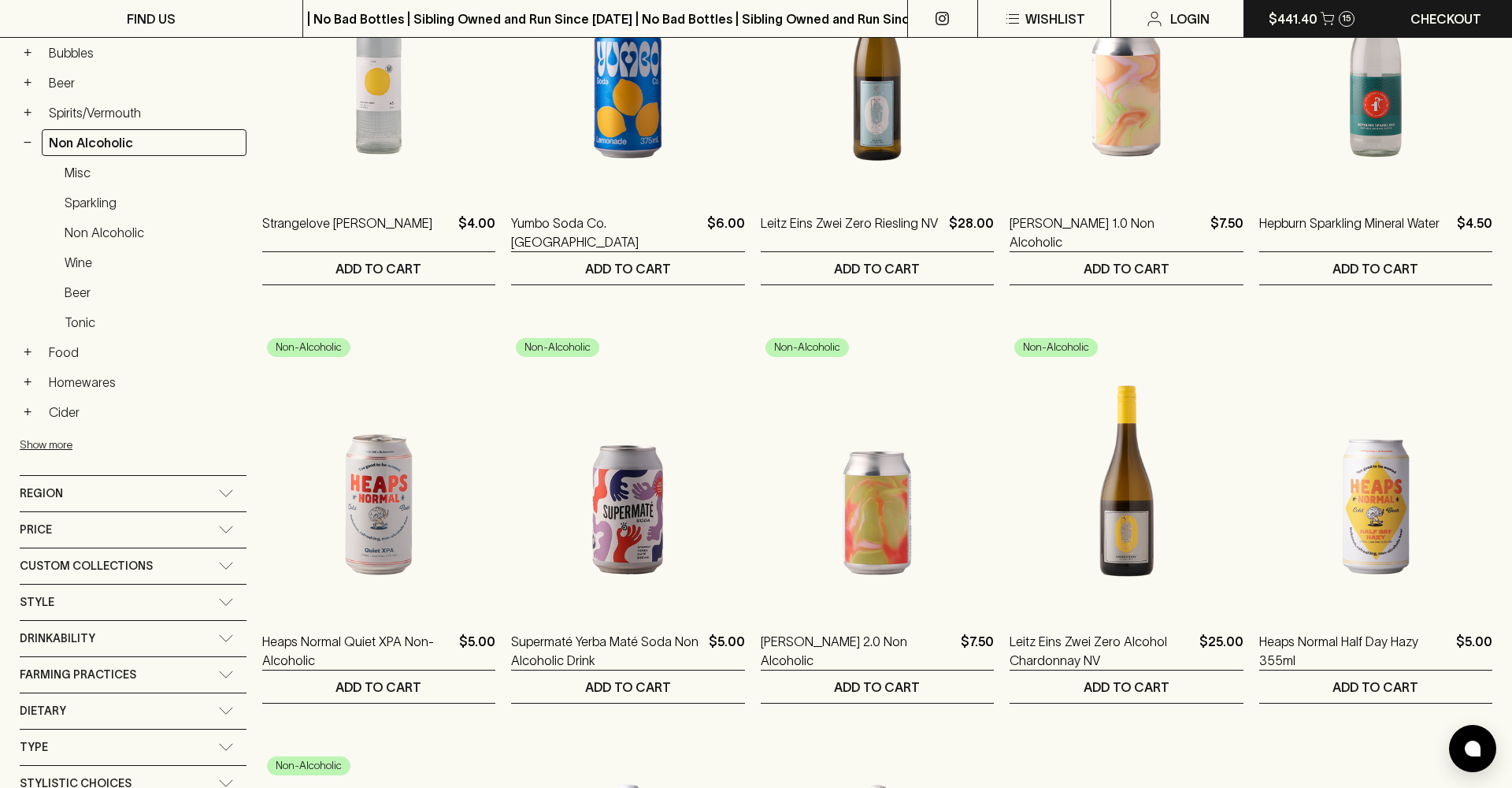
click at [1322, 31] on button "$441.40 15" at bounding box center [1311, 18] width 133 height 37
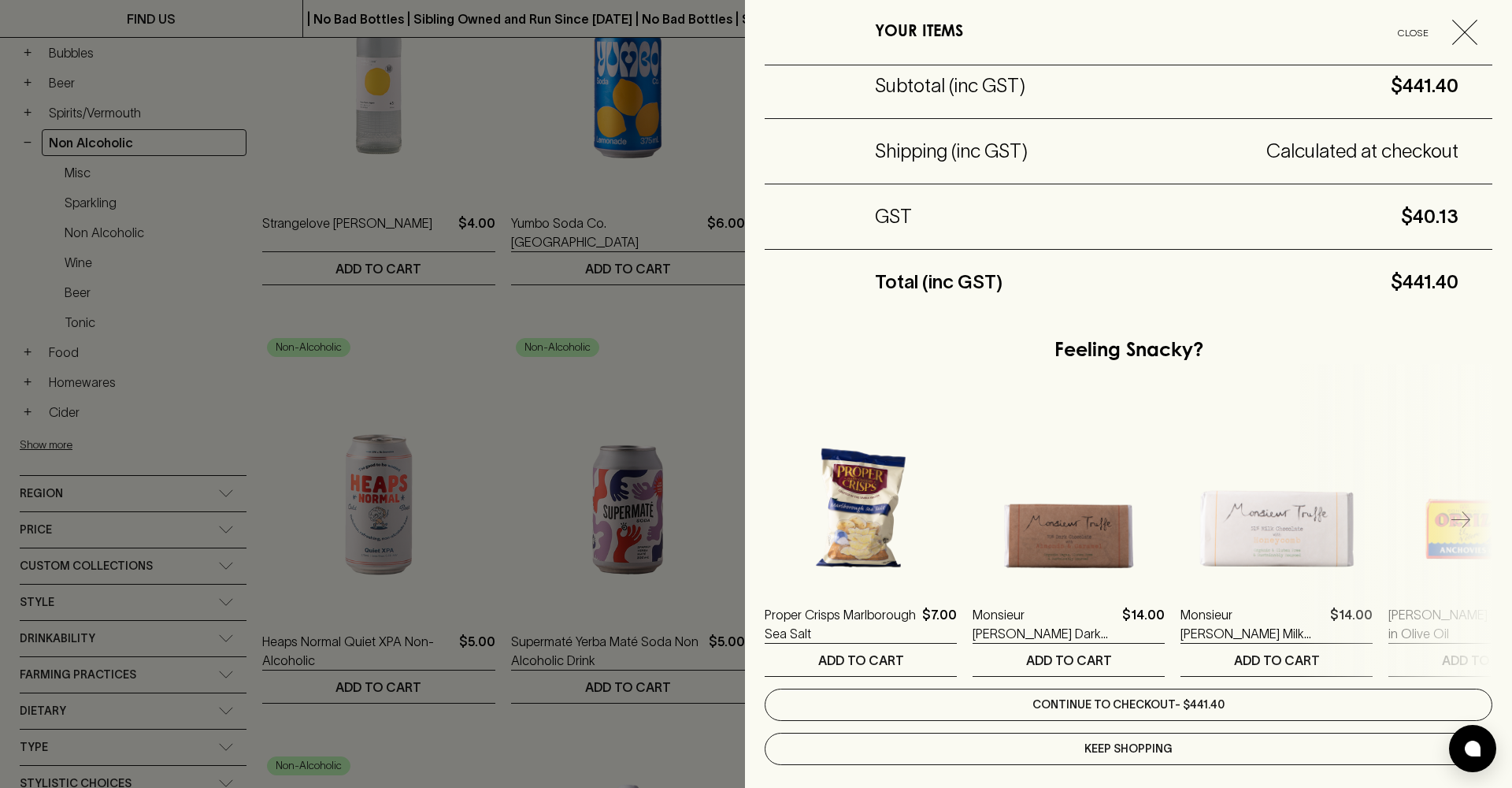
scroll to position [624, 0]
click at [1236, 698] on link "Continue to checkout - $441.40" at bounding box center [1129, 706] width 728 height 32
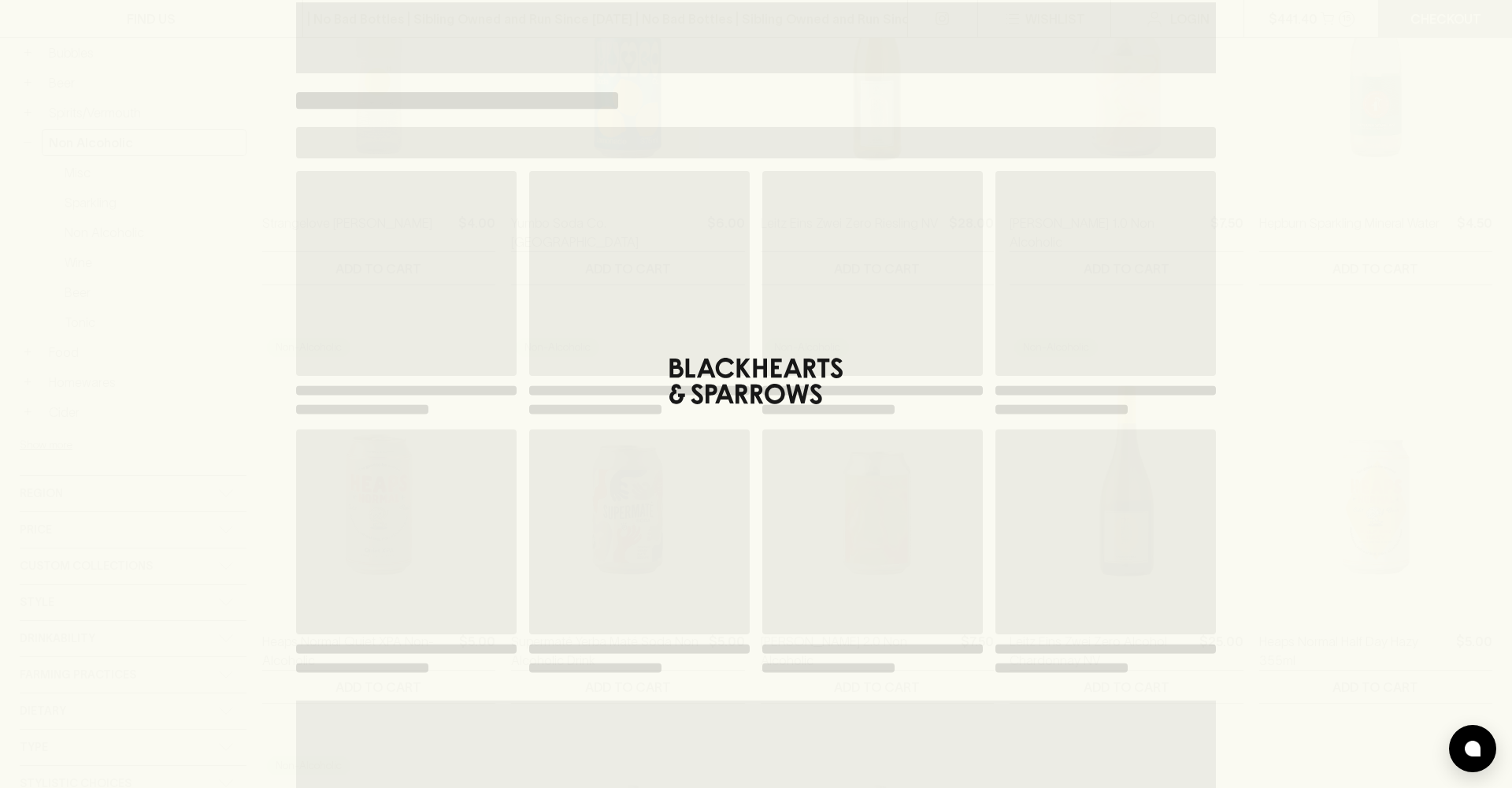
scroll to position [13, 0]
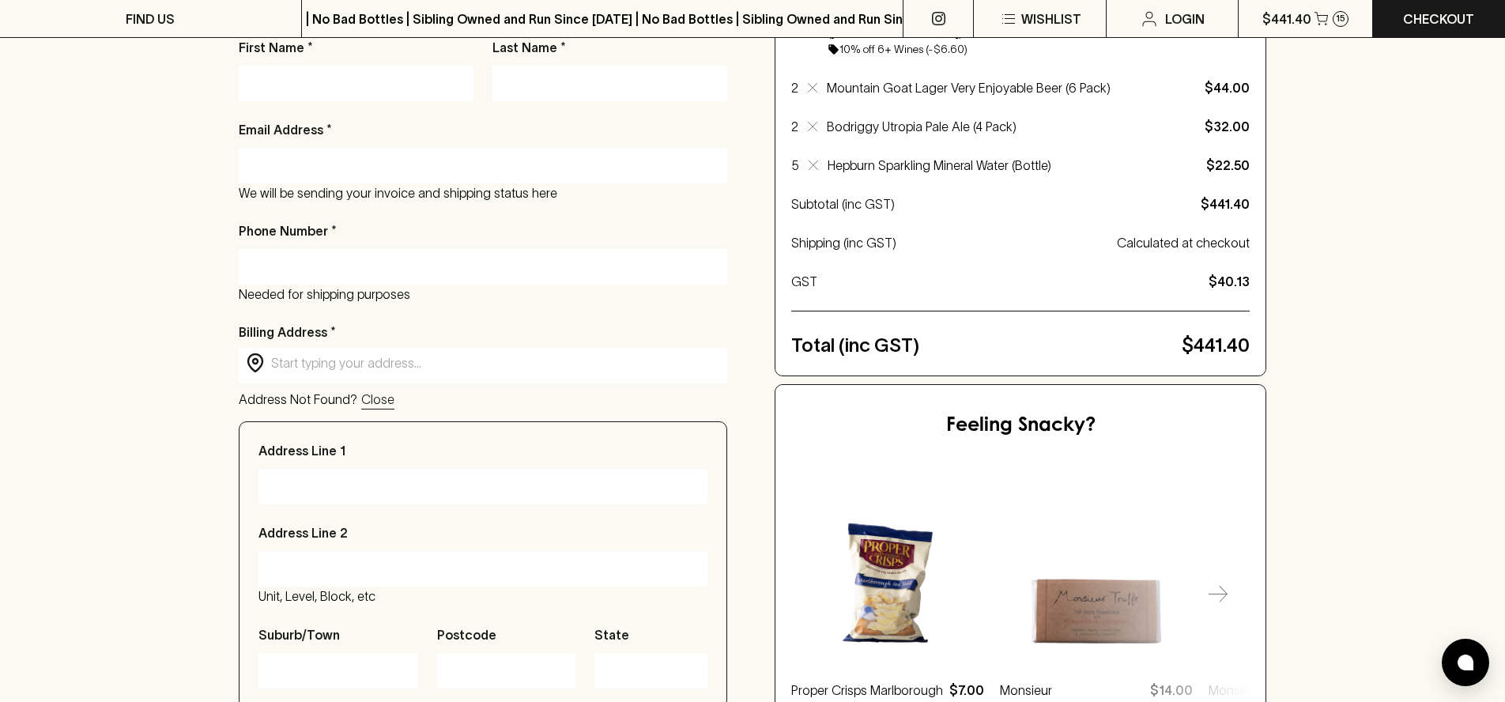
scroll to position [236, 0]
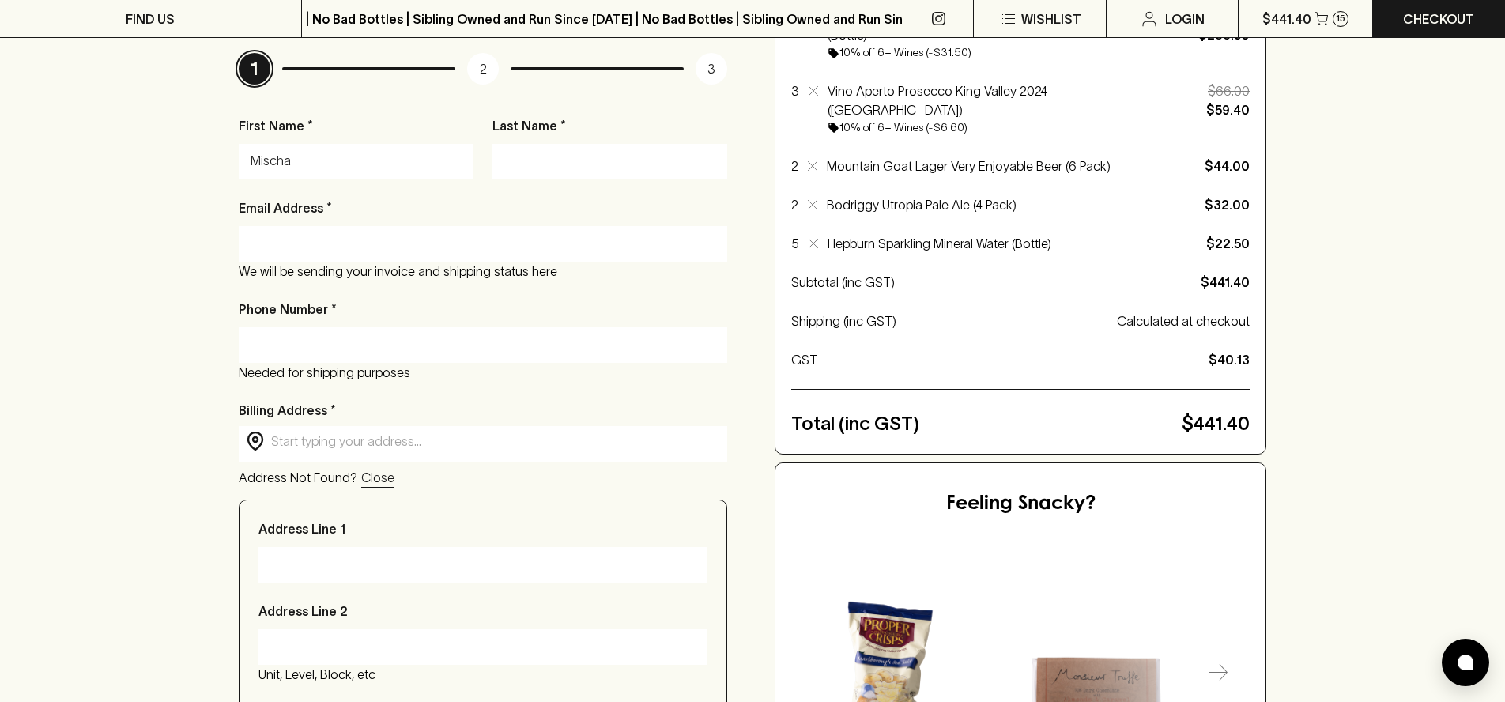
type input "Mischa"
type input "[PERSON_NAME]"
click at [444, 255] on div at bounding box center [483, 244] width 489 height 36
type input "[EMAIL_ADDRESS][DOMAIN_NAME]"
type input "0447760943"
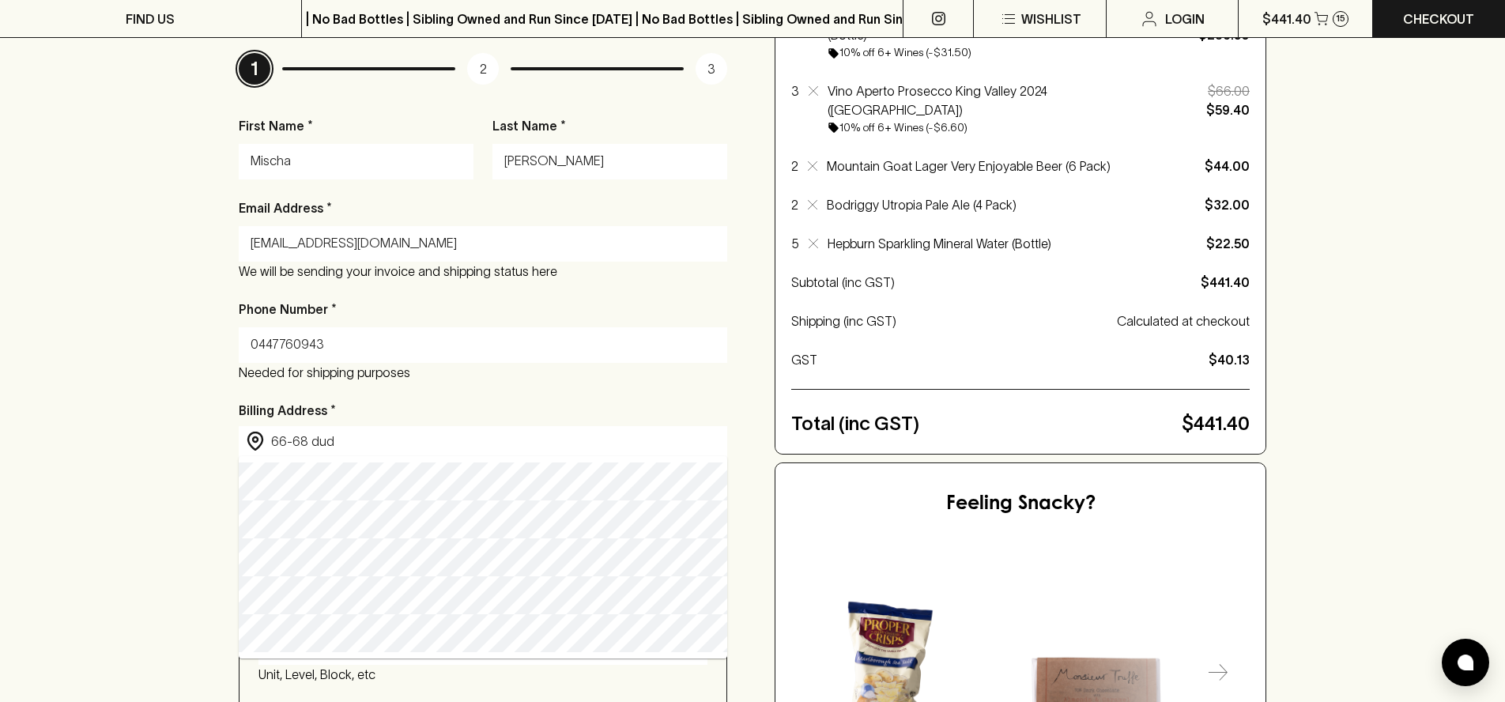
type input "[STREET_ADDRESS][PERSON_NAME]"
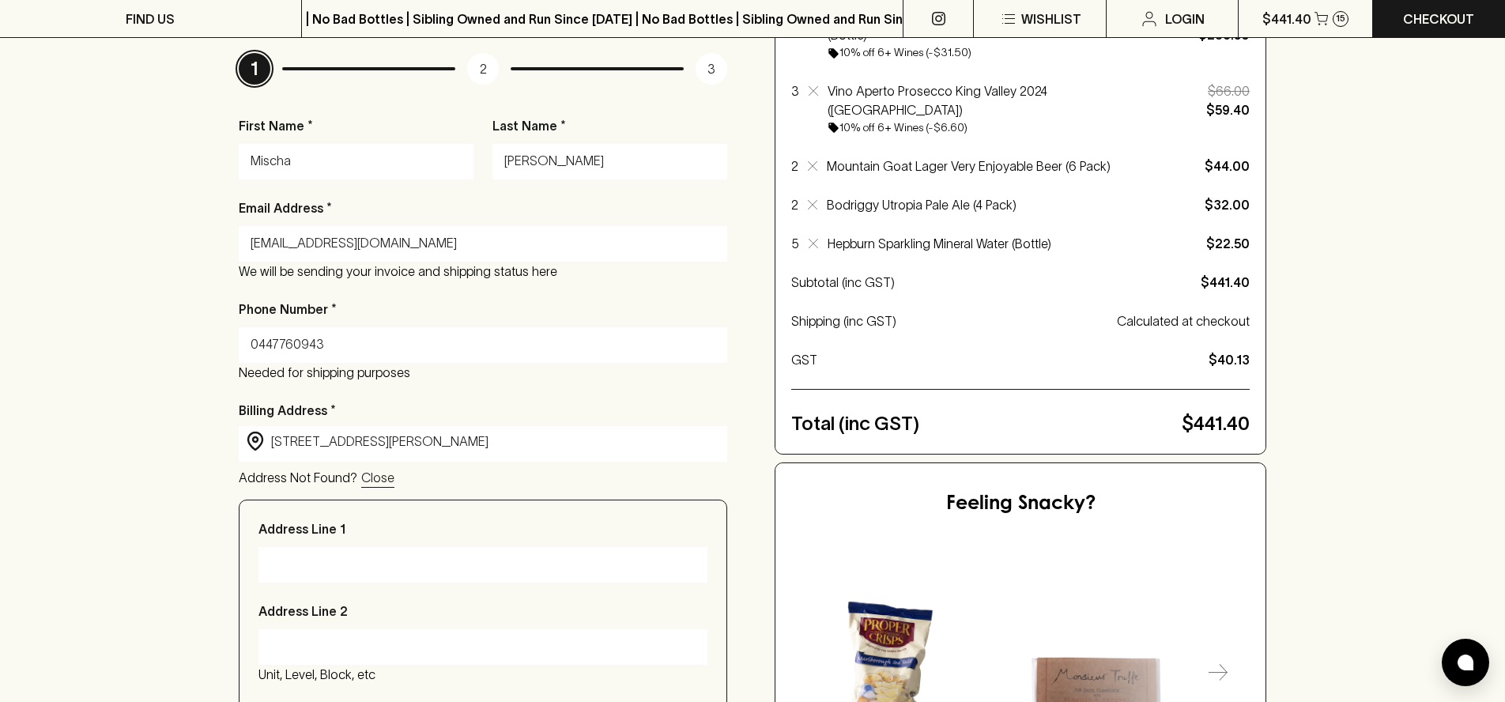
type input "[STREET_ADDRESS][PERSON_NAME]"
type input "[GEOGRAPHIC_DATA]"
type input "3003"
type input "Victoria"
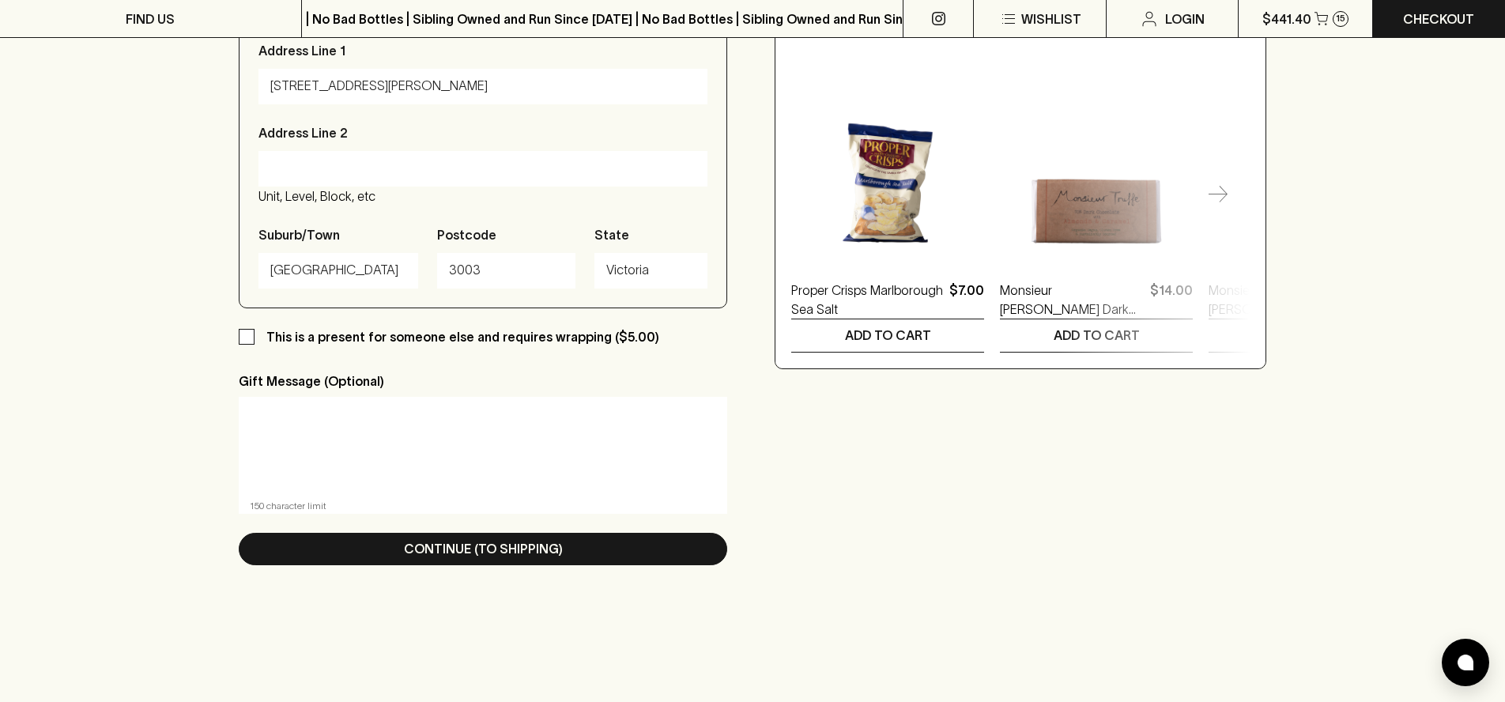
scroll to position [716, 0]
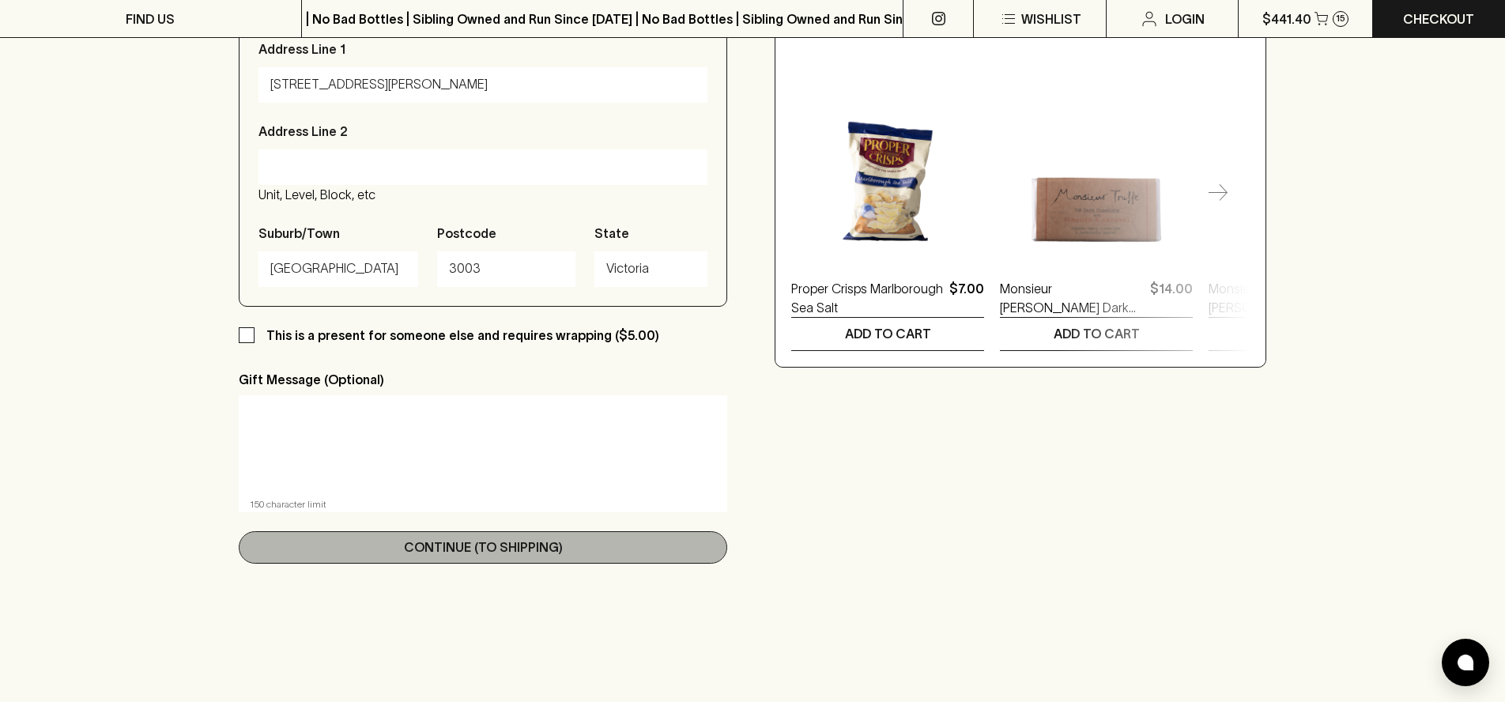
click at [564, 546] on button "Continue (To Shipping)" at bounding box center [483, 547] width 489 height 32
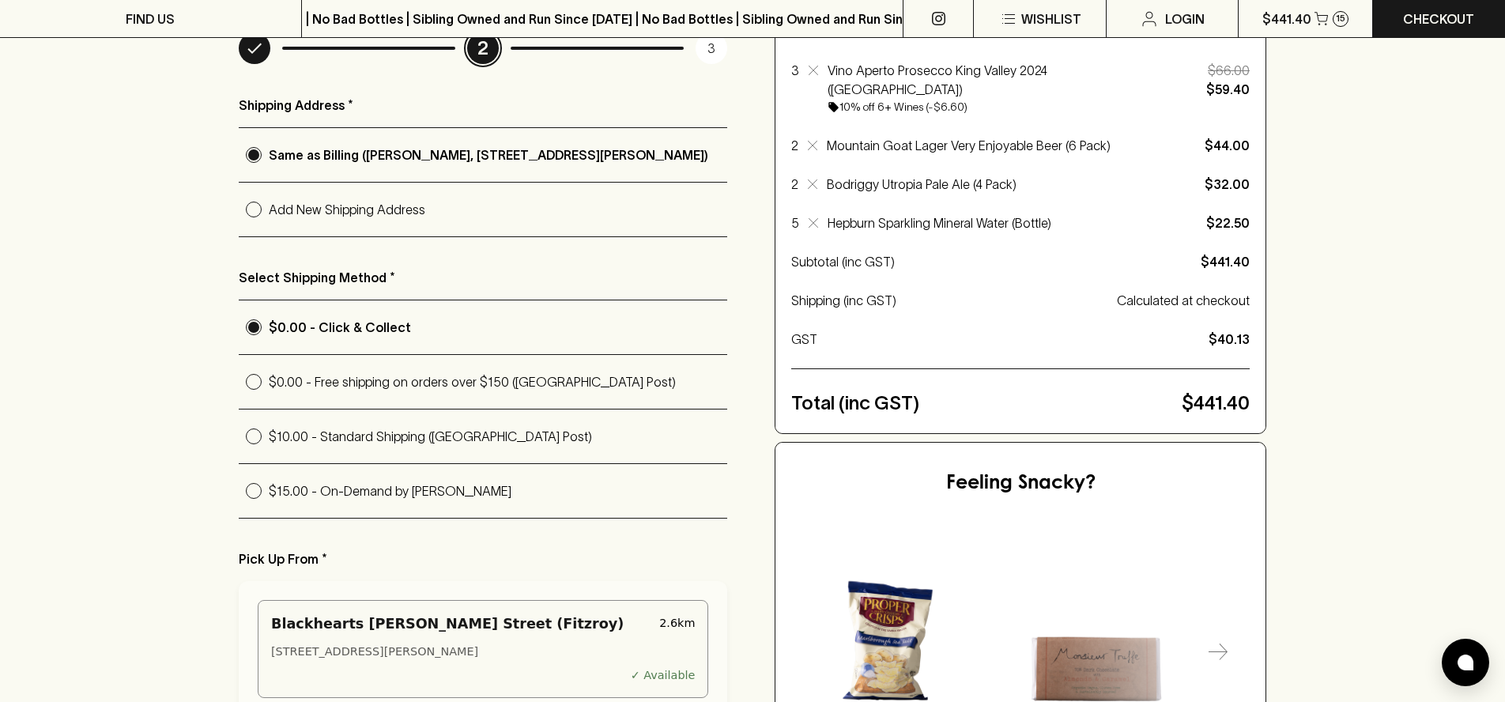
scroll to position [258, 0]
click at [412, 402] on label "$0.00 - Free shipping on orders over $150 ([GEOGRAPHIC_DATA] Post)" at bounding box center [483, 380] width 489 height 55
click at [269, 395] on input "$0.00 - Free shipping on orders over $150 ([GEOGRAPHIC_DATA] Post)" at bounding box center [254, 380] width 30 height 30
radio input "true"
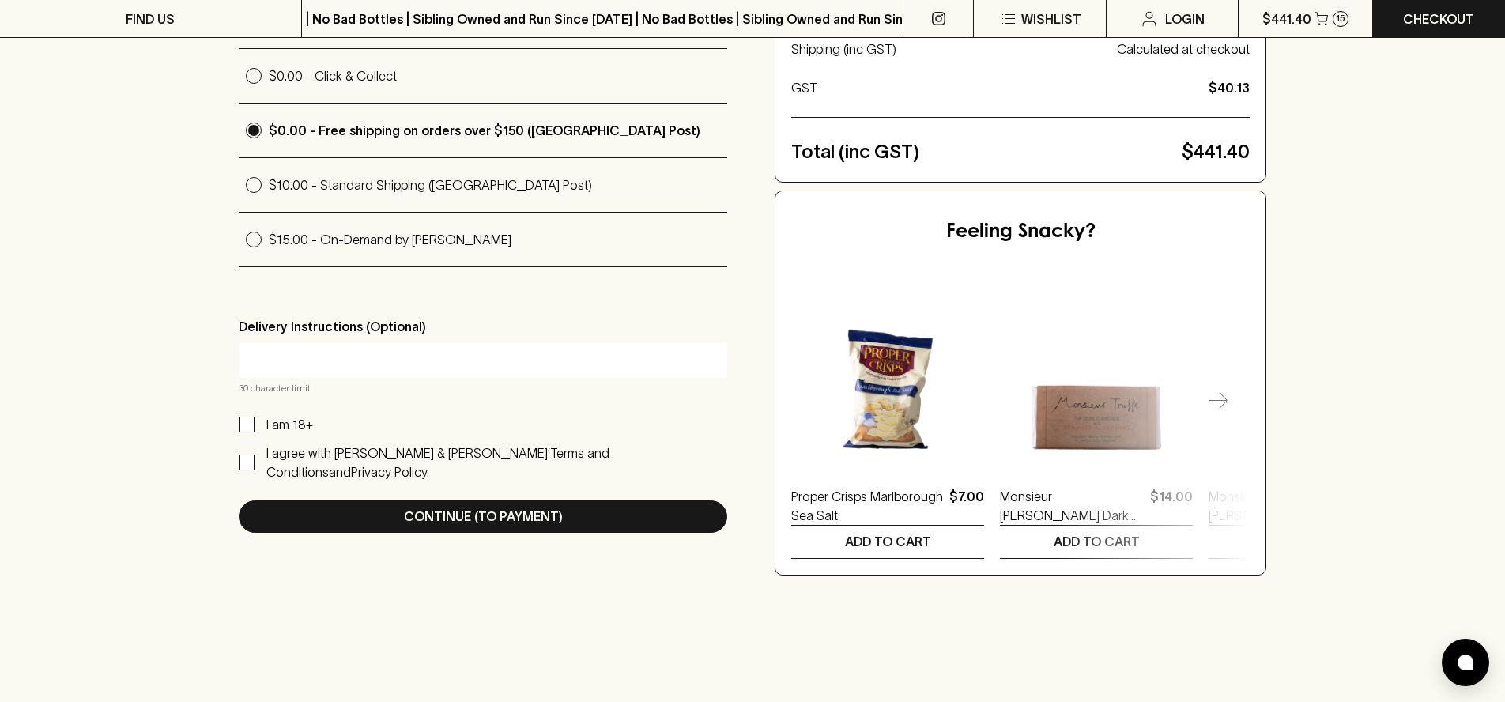
scroll to position [512, 0]
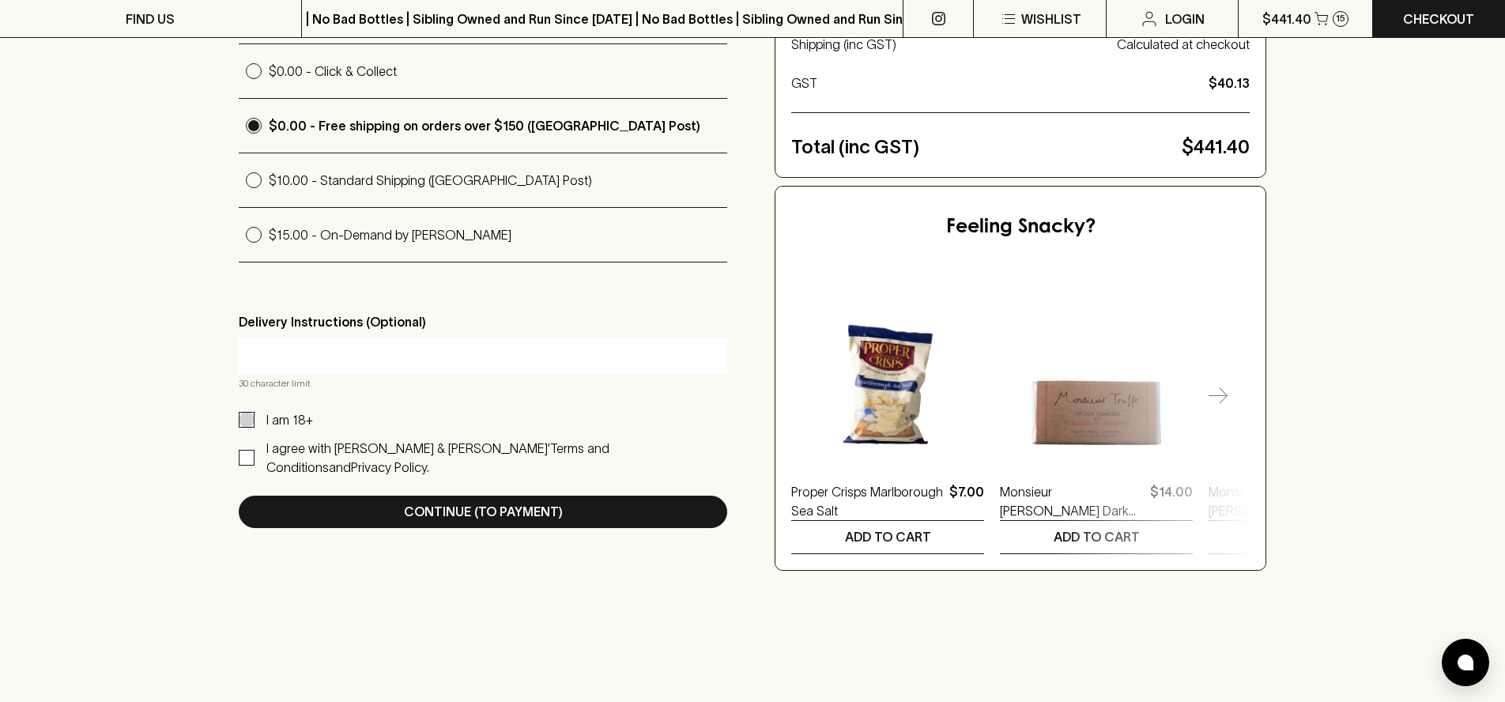
click at [250, 428] on input "I am 18+" at bounding box center [247, 420] width 16 height 16
checkbox input "true"
click at [247, 451] on input "I agree with [PERSON_NAME] & [PERSON_NAME]’ Terms and Conditions and Privacy Po…" at bounding box center [247, 458] width 16 height 16
checkbox input "true"
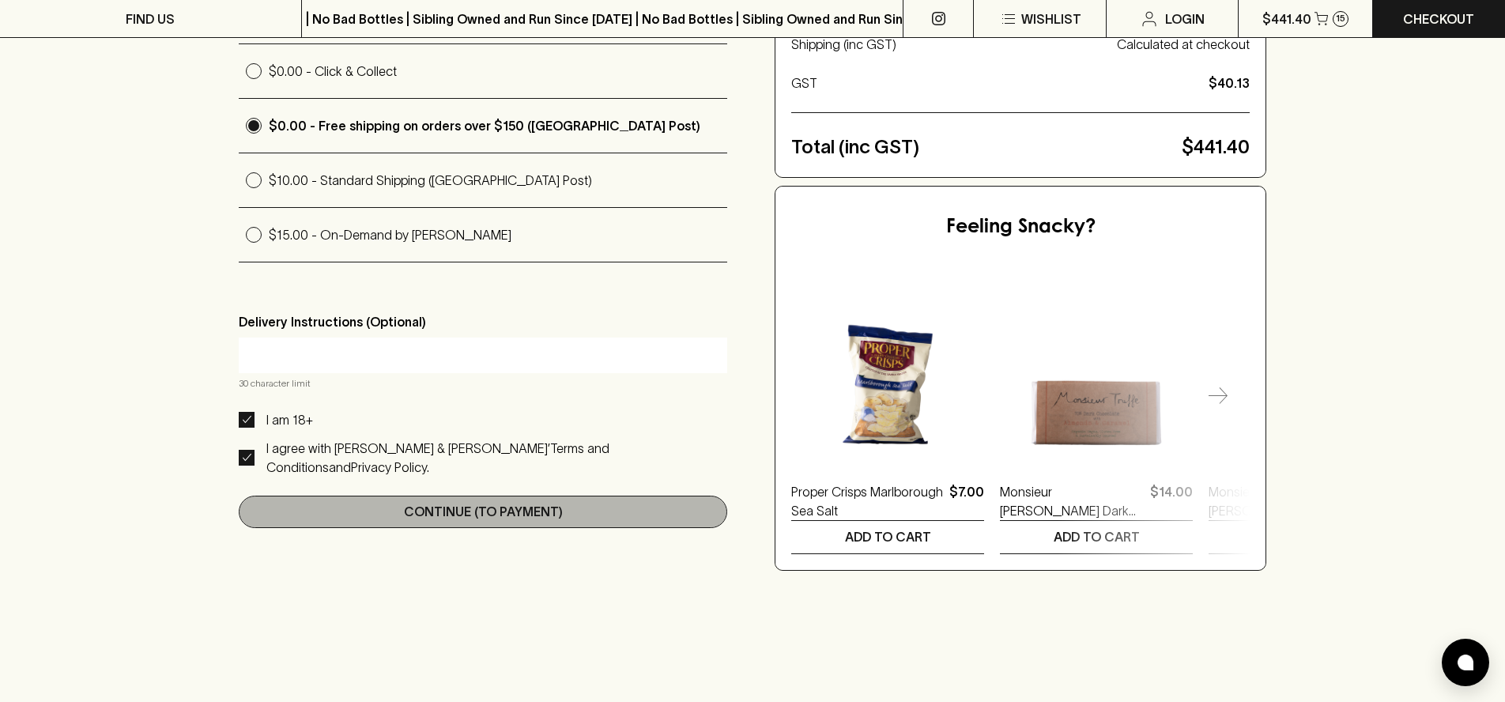
click at [387, 496] on button "Continue (To Payment)" at bounding box center [483, 512] width 489 height 32
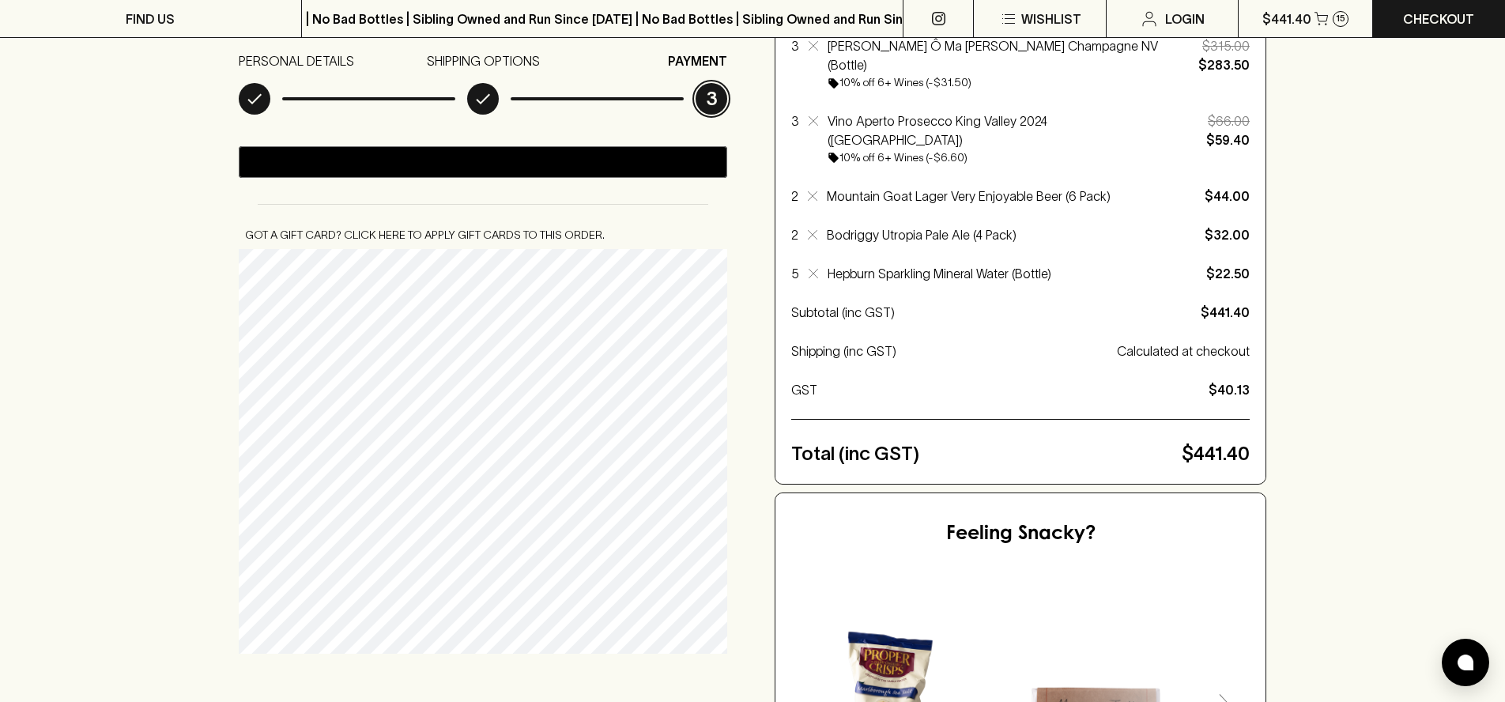
scroll to position [210, 0]
